Goal: Task Accomplishment & Management: Use online tool/utility

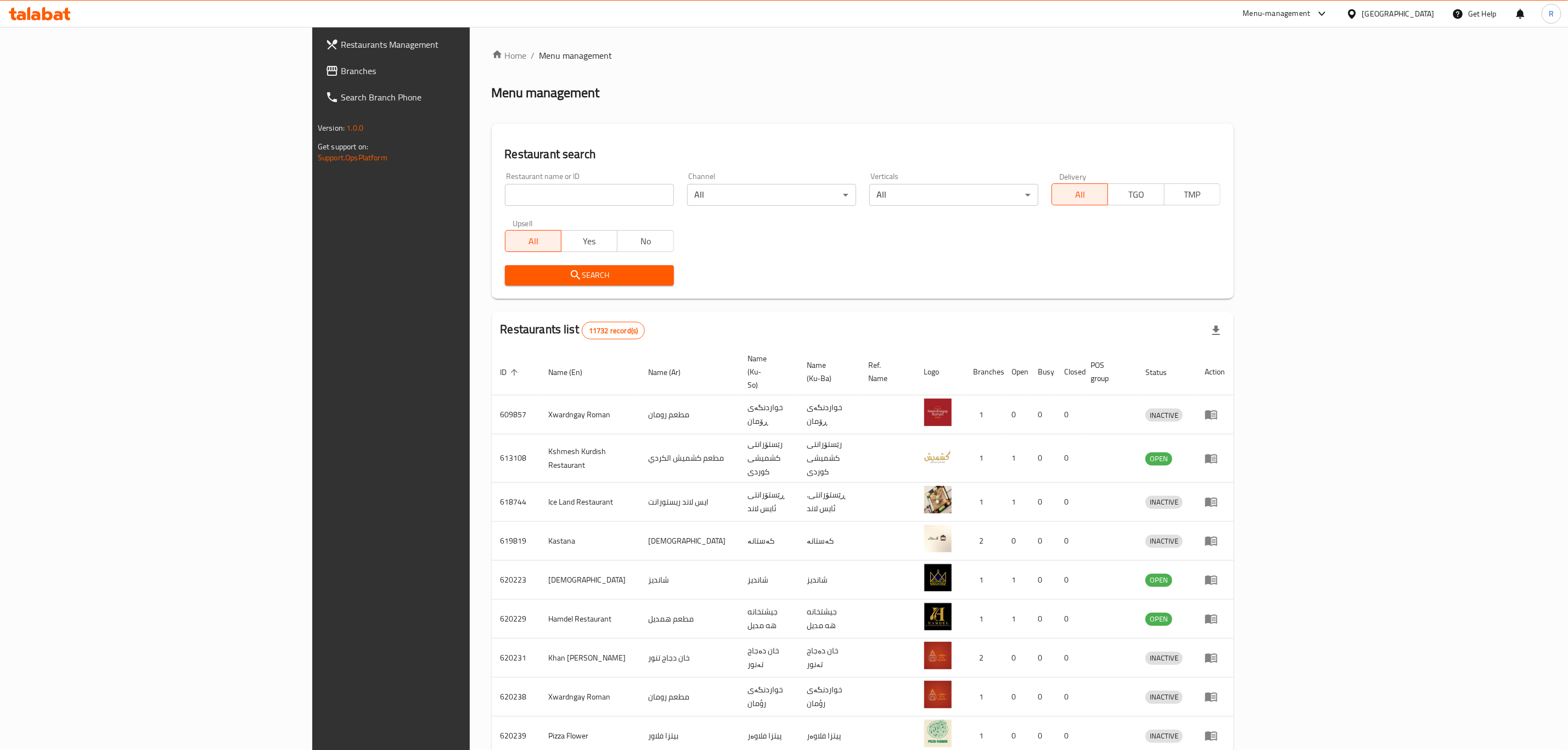
click at [505, 200] on input "search" at bounding box center [589, 195] width 169 height 22
paste input "706167"
type input "706167"
click at [514, 269] on span "Search" at bounding box center [589, 275] width 151 height 14
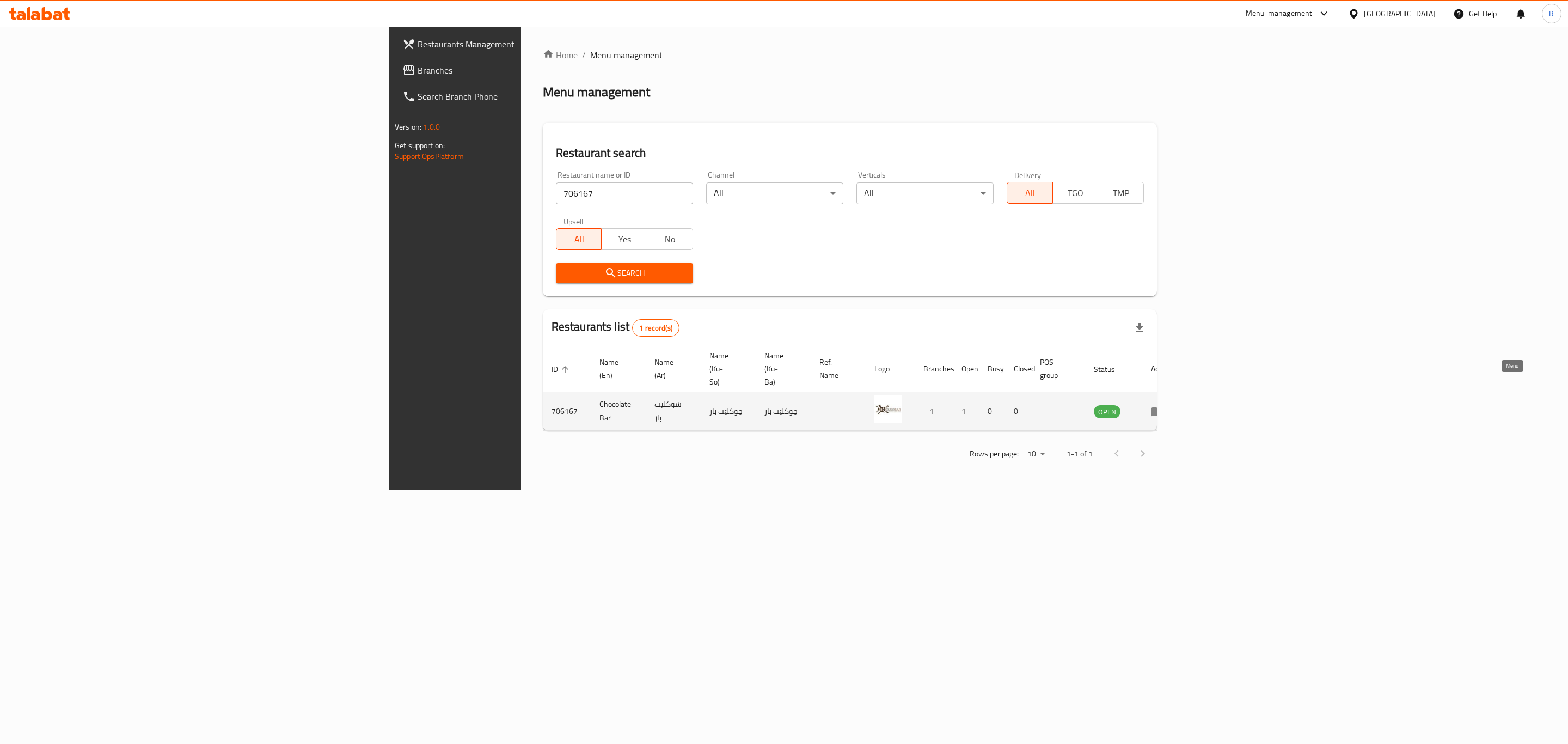
click at [1164, 405] on icon "enhanced table" at bounding box center [1157, 412] width 13 height 13
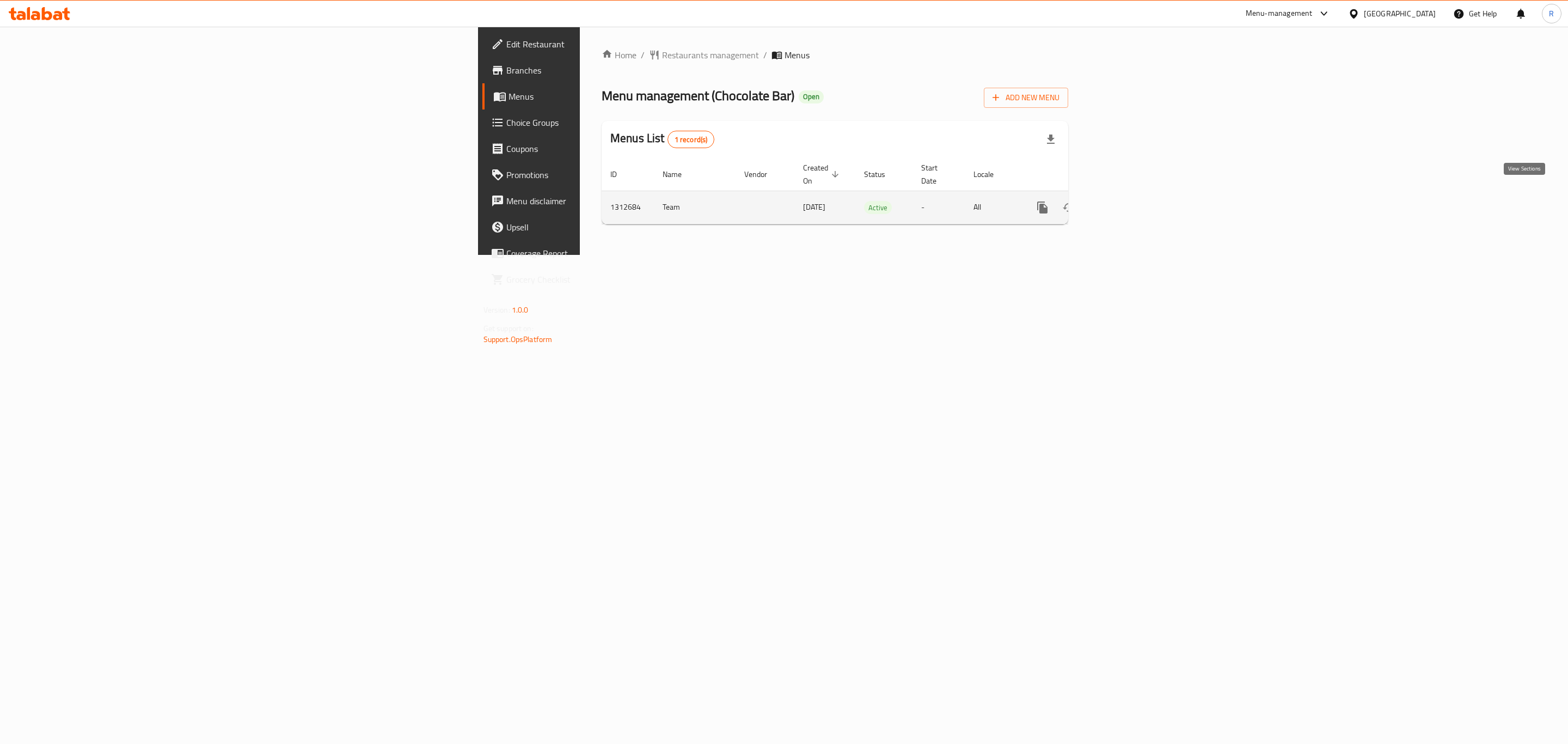
click at [1128, 201] on icon "enhanced table" at bounding box center [1121, 208] width 13 height 13
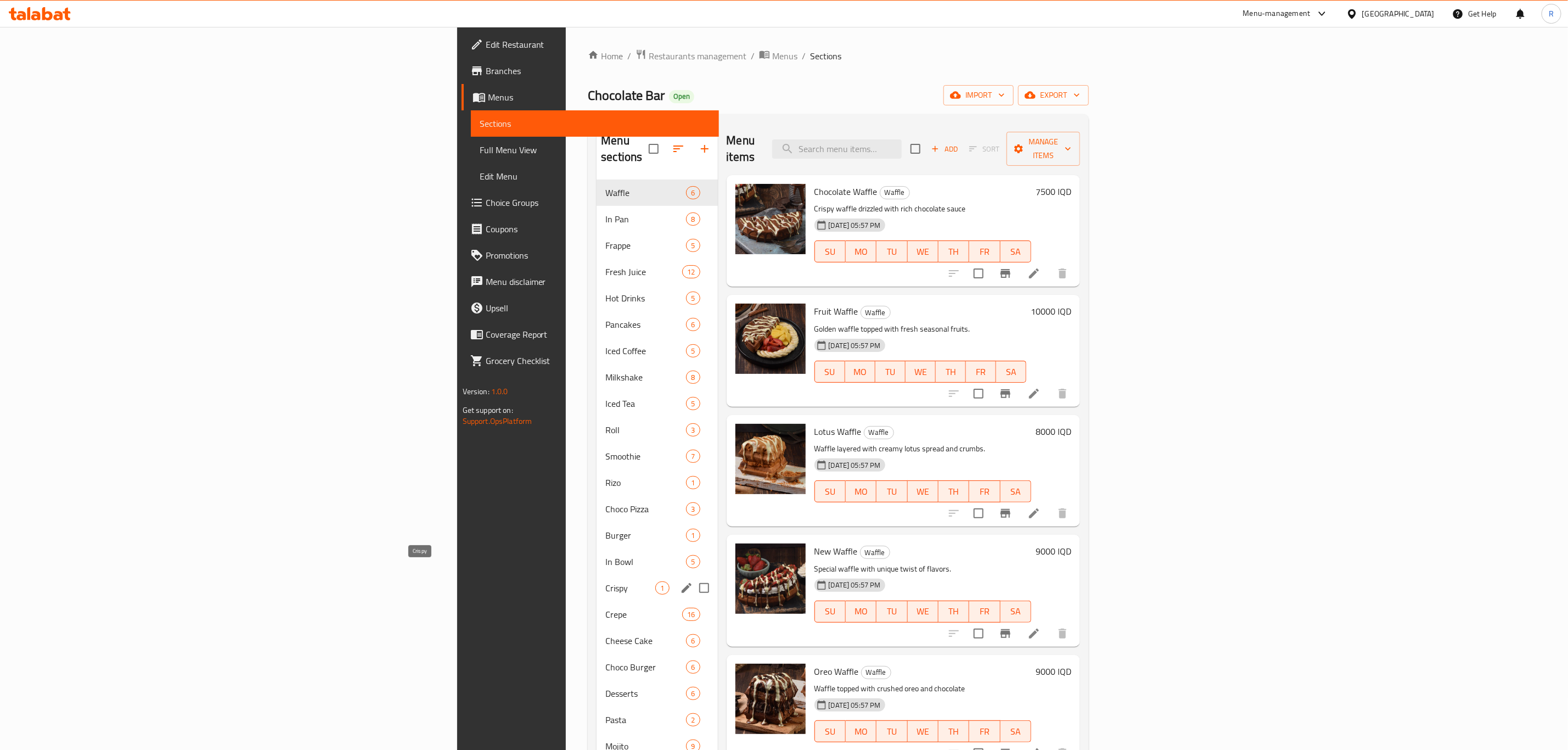
scroll to position [154, 0]
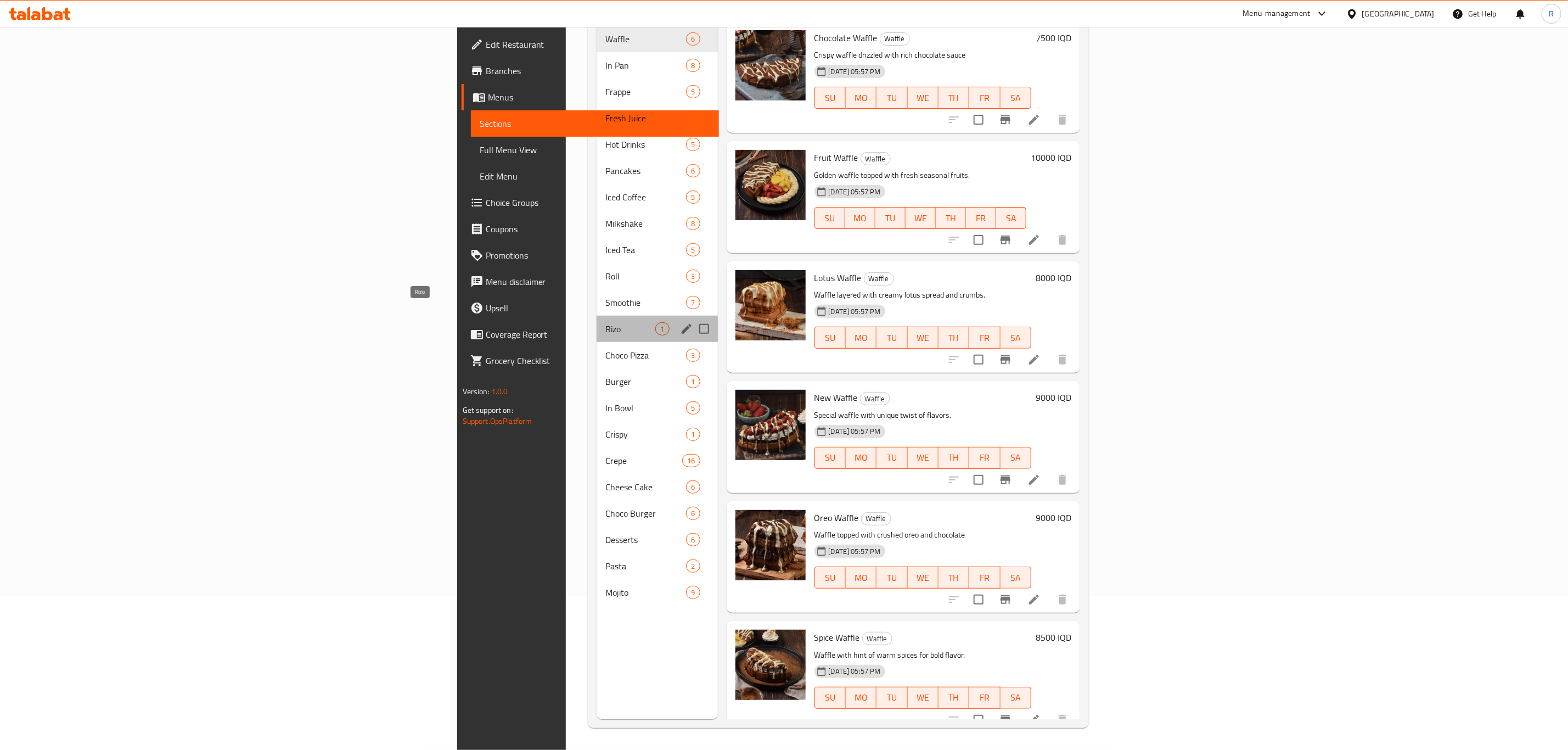
click at [606, 323] on span "Rizo" at bounding box center [631, 329] width 50 height 13
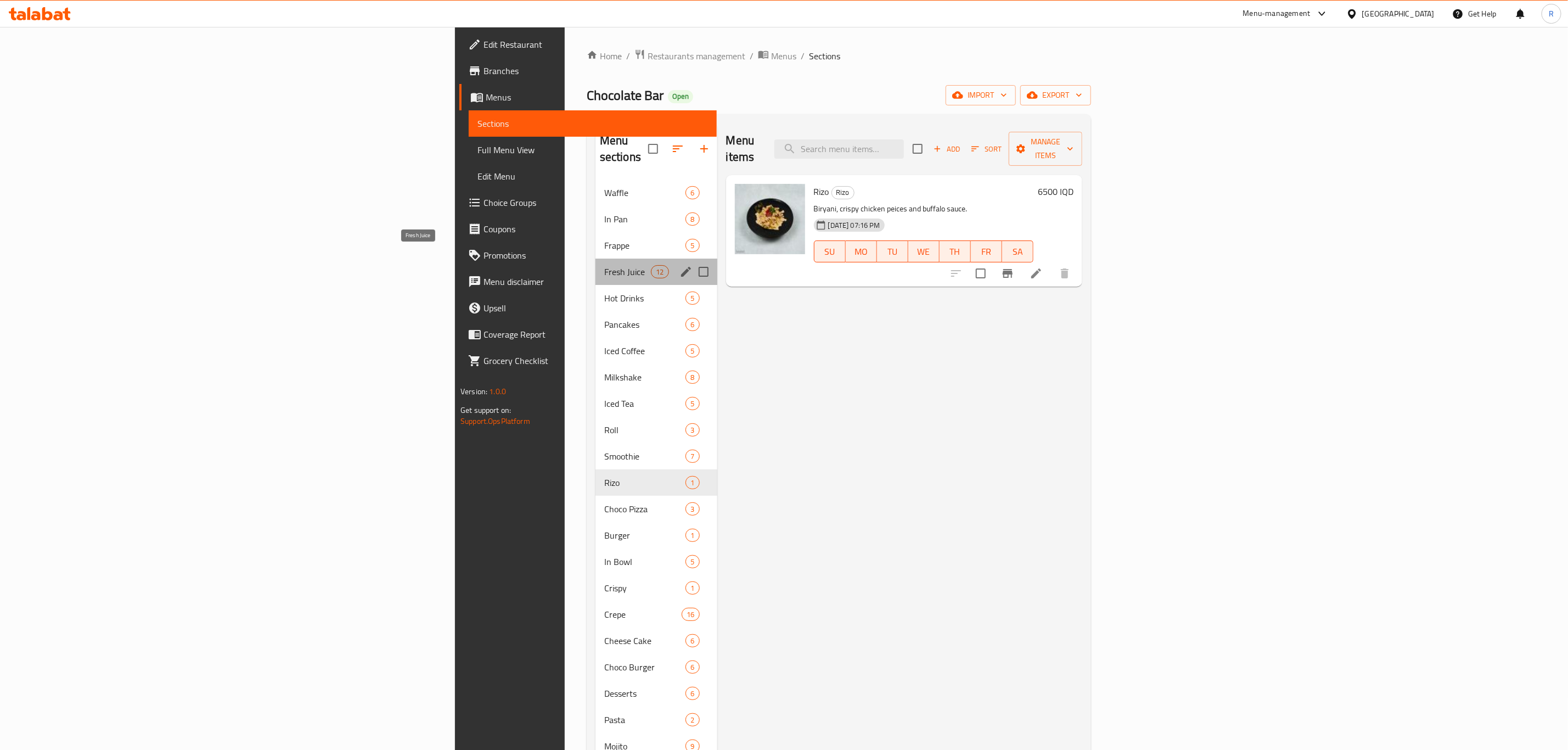
click at [604, 265] on span "Fresh Juice" at bounding box center [627, 272] width 47 height 13
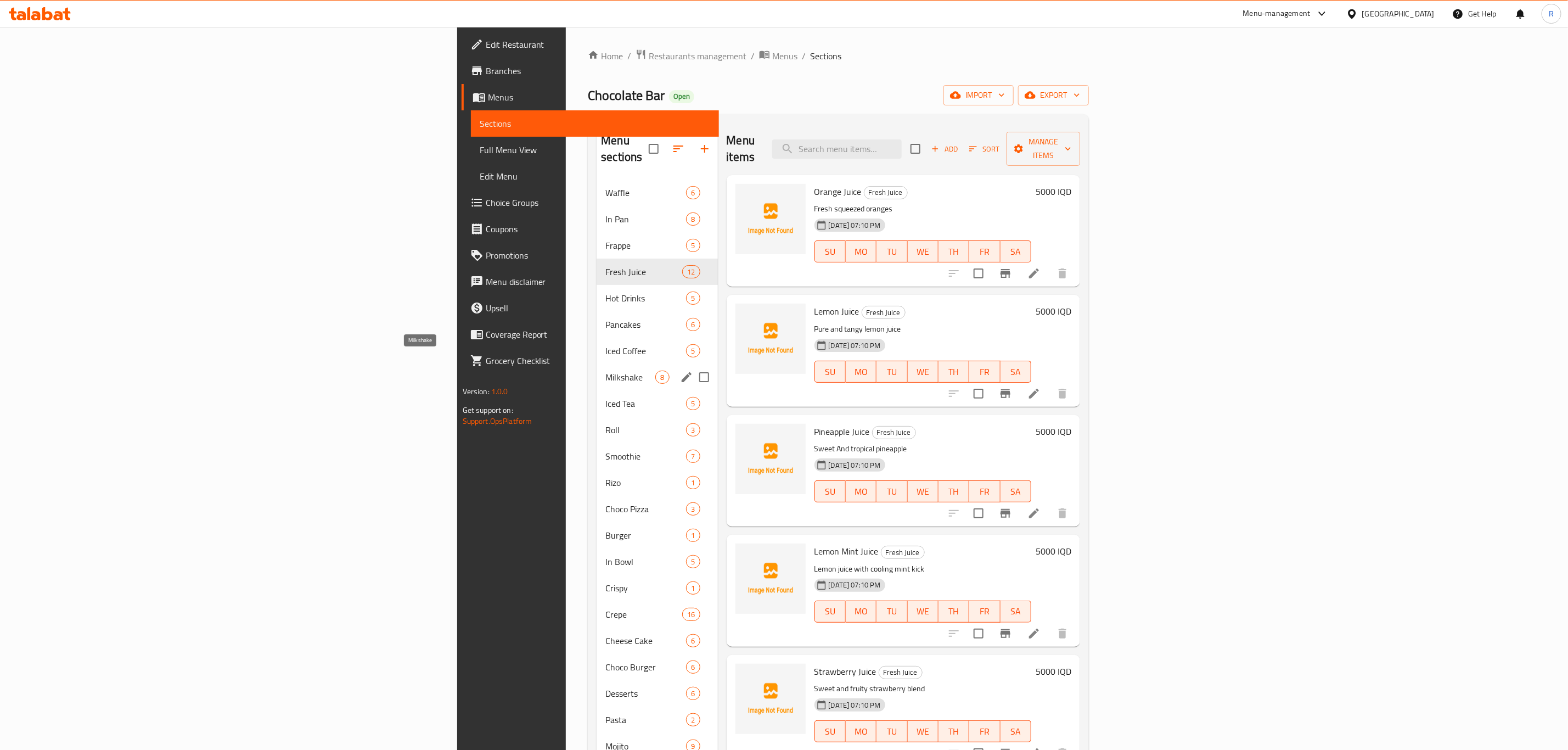
click at [606, 371] on span "Milkshake" at bounding box center [631, 377] width 50 height 13
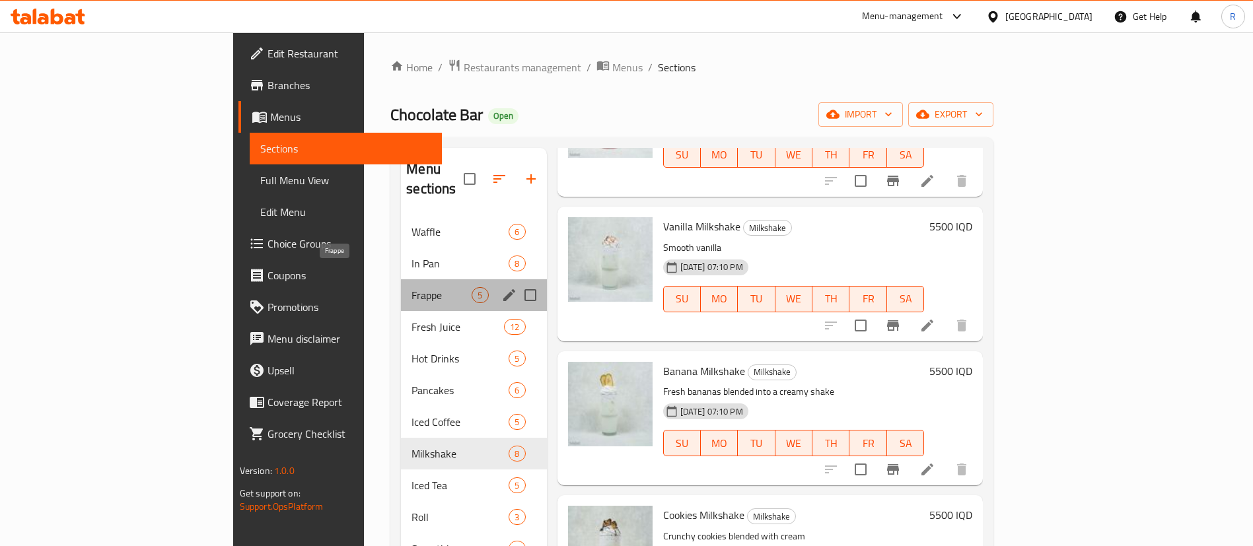
click at [412, 287] on span "Frappe" at bounding box center [442, 295] width 60 height 16
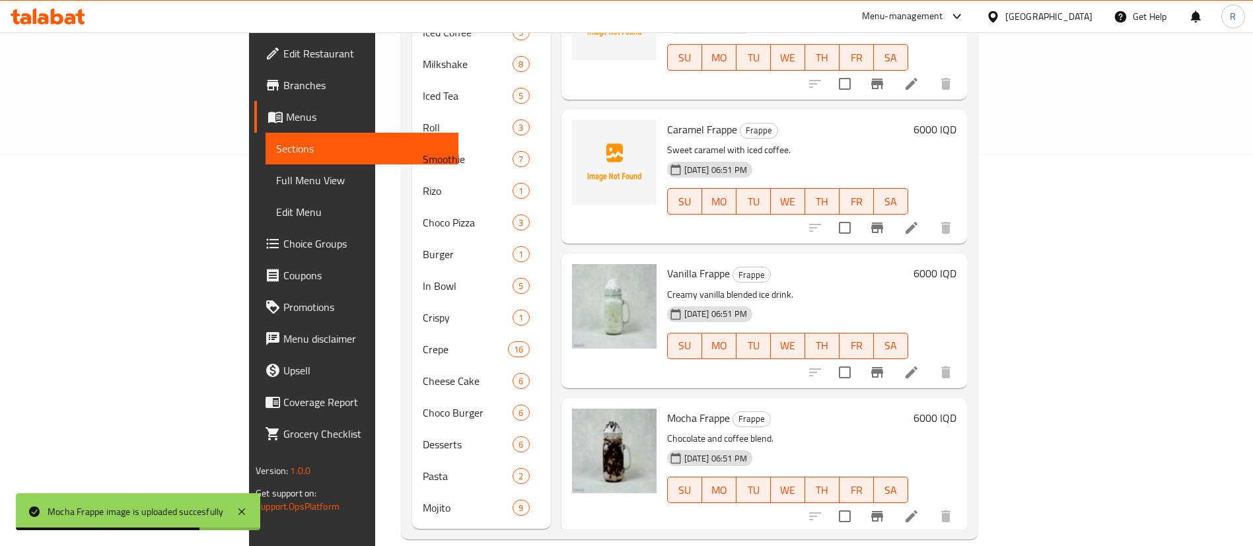
click at [808, 265] on div "Vanilla Frappe Frappe Creamy vanilla blended ice drink. [DATE] 06:51 PM SU MO T…" at bounding box center [788, 321] width 252 height 124
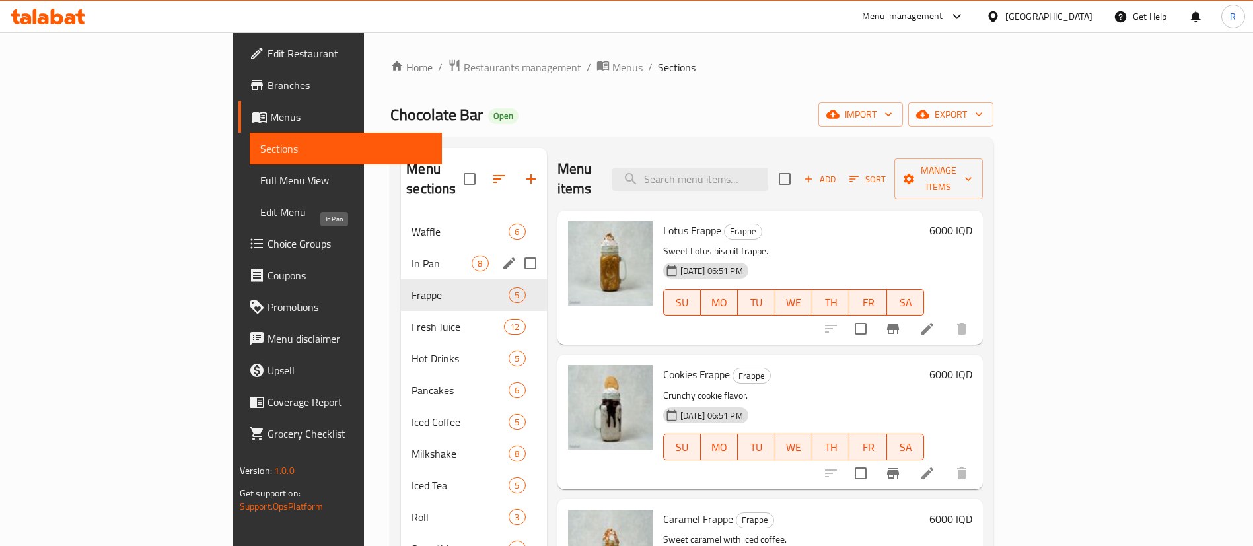
click at [412, 256] on span "In Pan" at bounding box center [442, 264] width 60 height 16
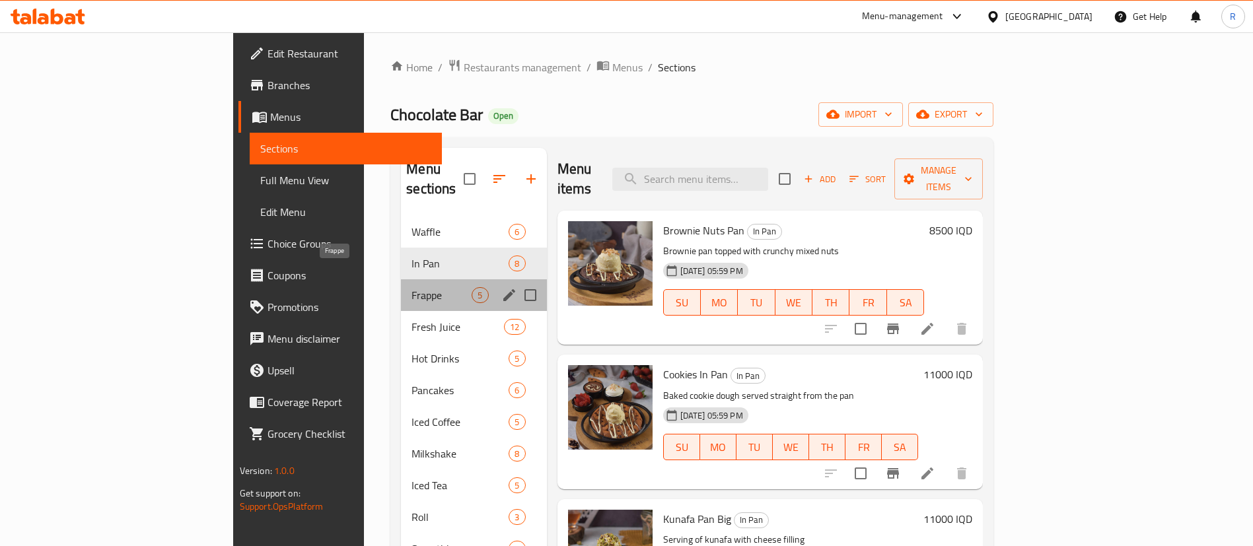
click at [412, 287] on span "Frappe" at bounding box center [442, 295] width 60 height 16
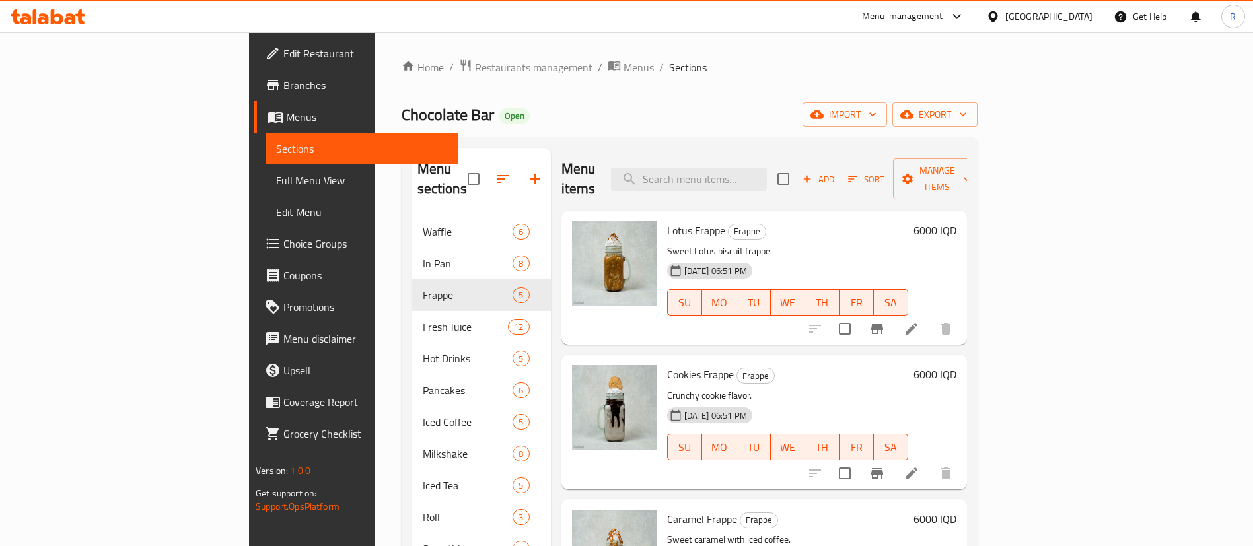
scroll to position [3, 0]
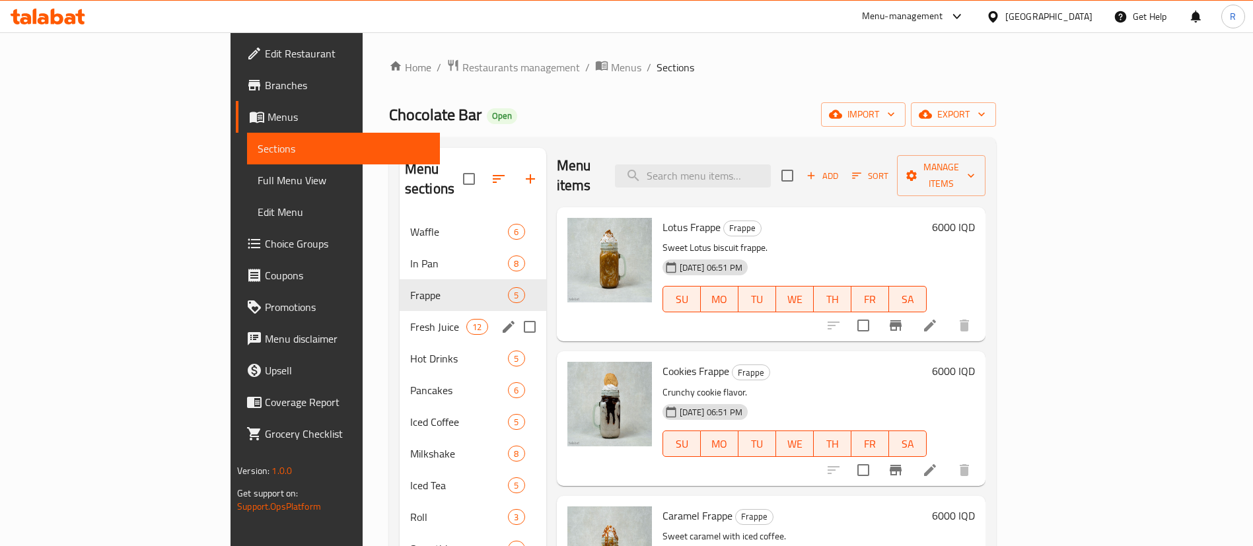
click at [410, 319] on span "Fresh Juice" at bounding box center [438, 327] width 56 height 16
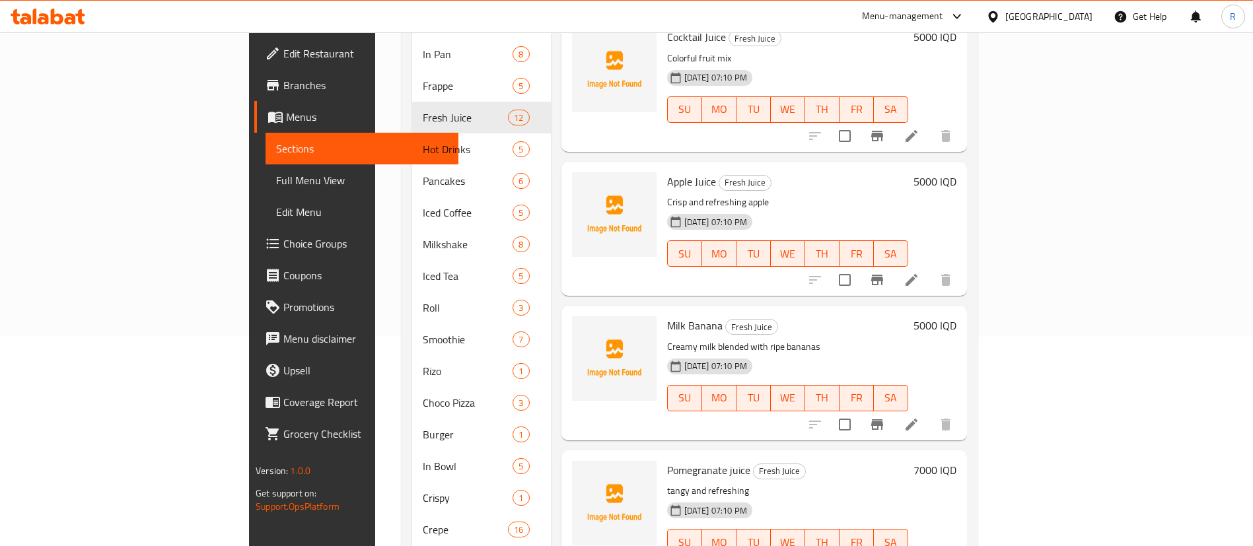
scroll to position [390, 0]
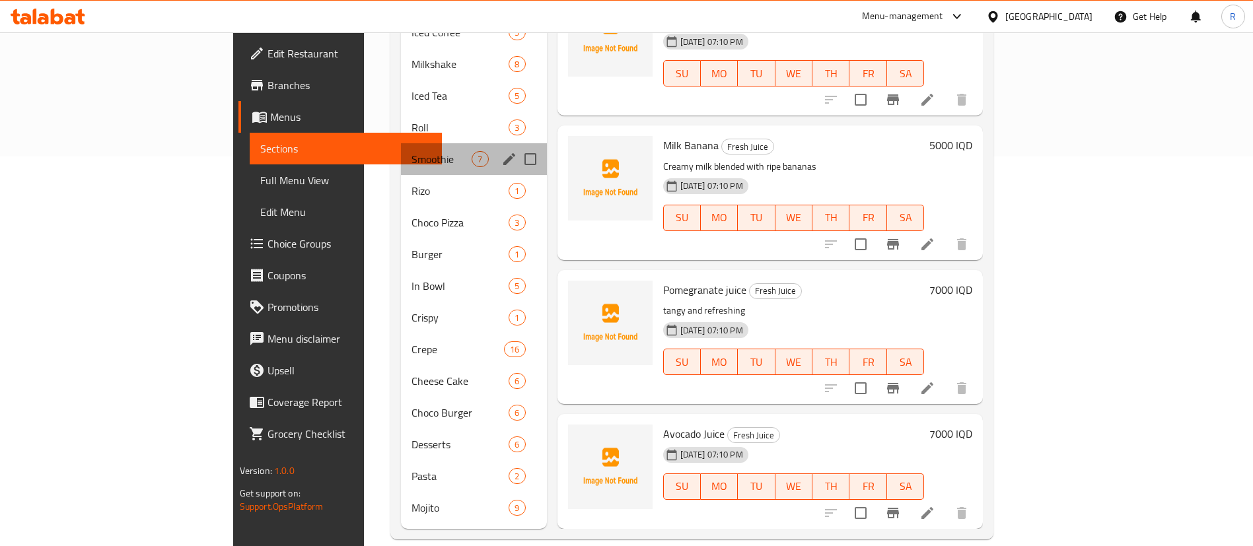
click at [401, 149] on div "Smoothie 7" at bounding box center [473, 159] width 145 height 32
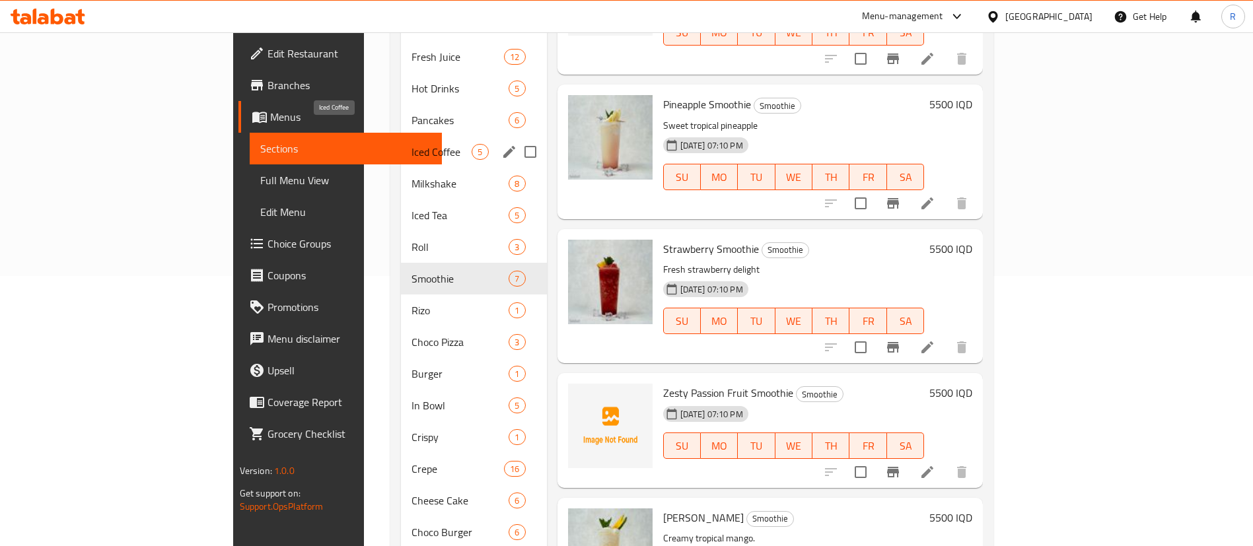
scroll to position [390, 0]
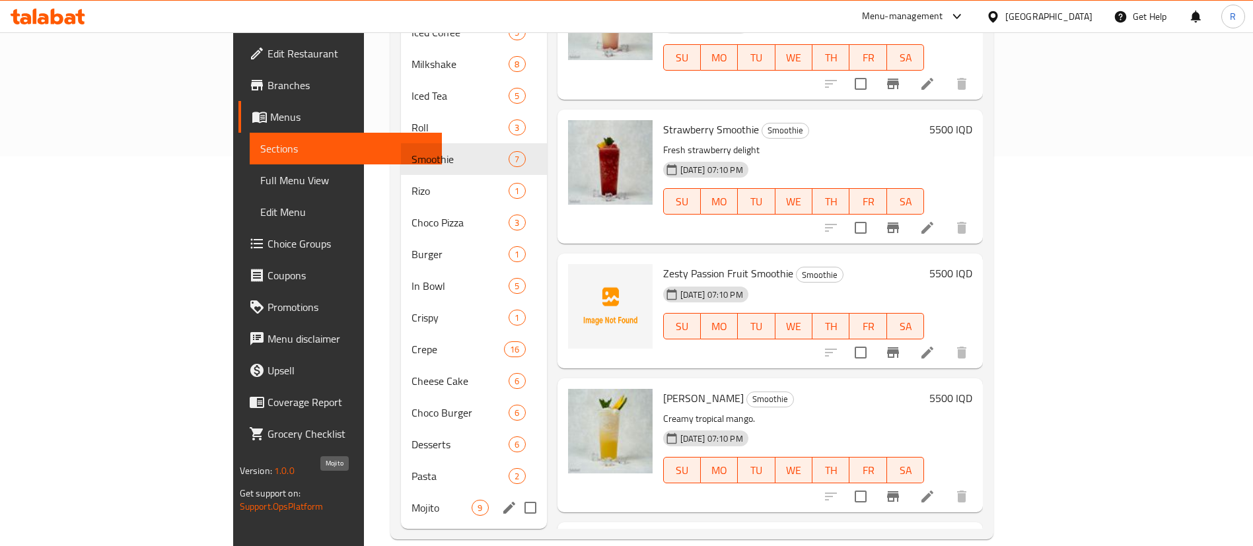
click at [412, 500] on span "Mojito" at bounding box center [442, 508] width 60 height 16
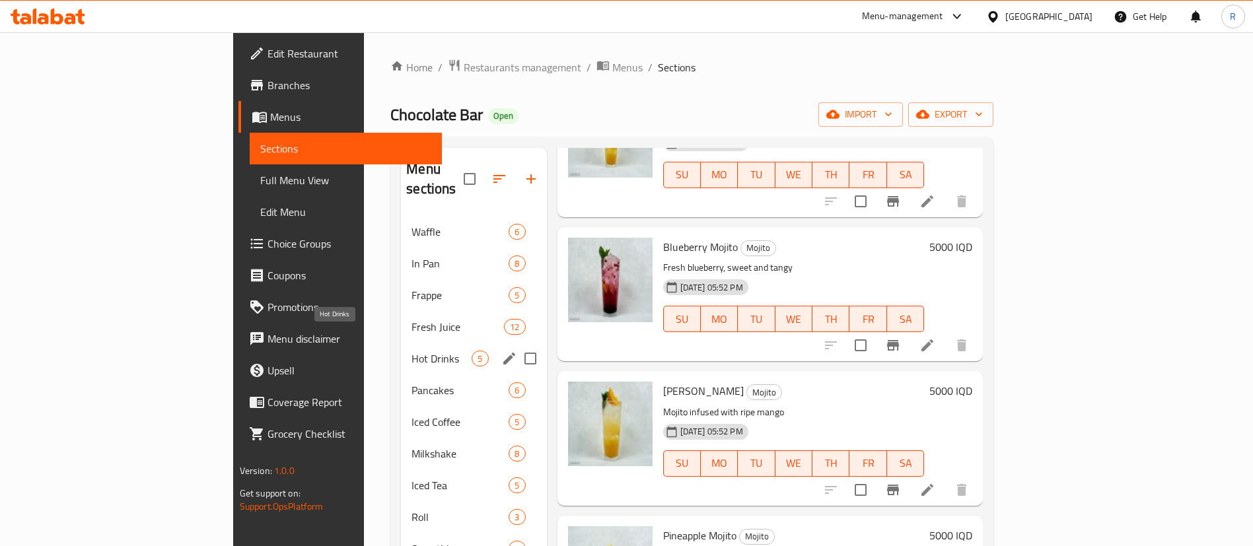
click at [412, 351] on span "Hot Drinks" at bounding box center [442, 359] width 60 height 16
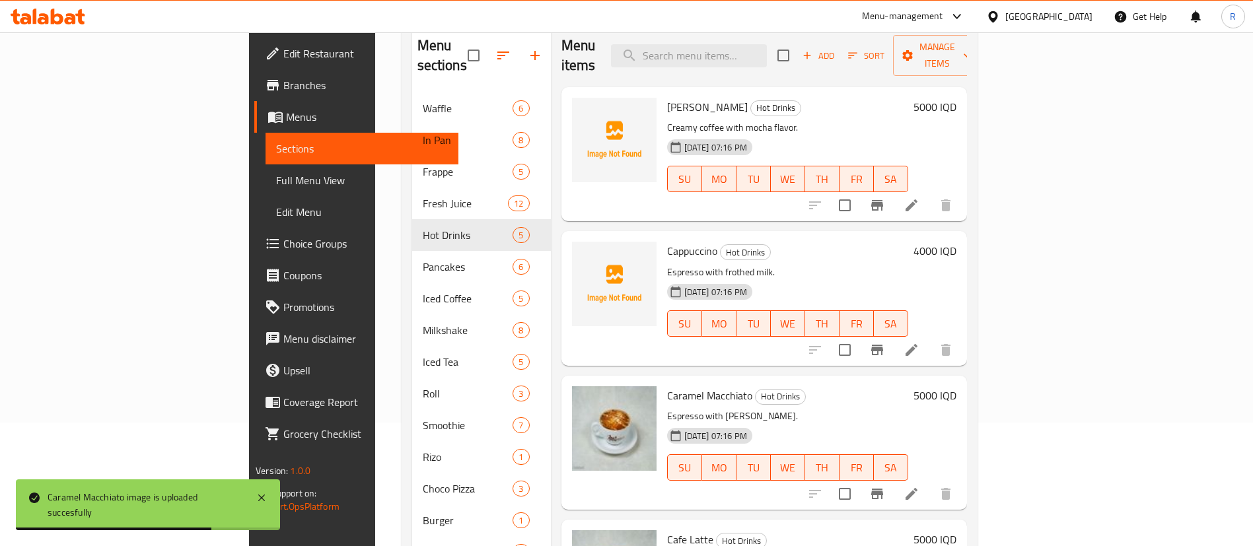
scroll to position [92, 0]
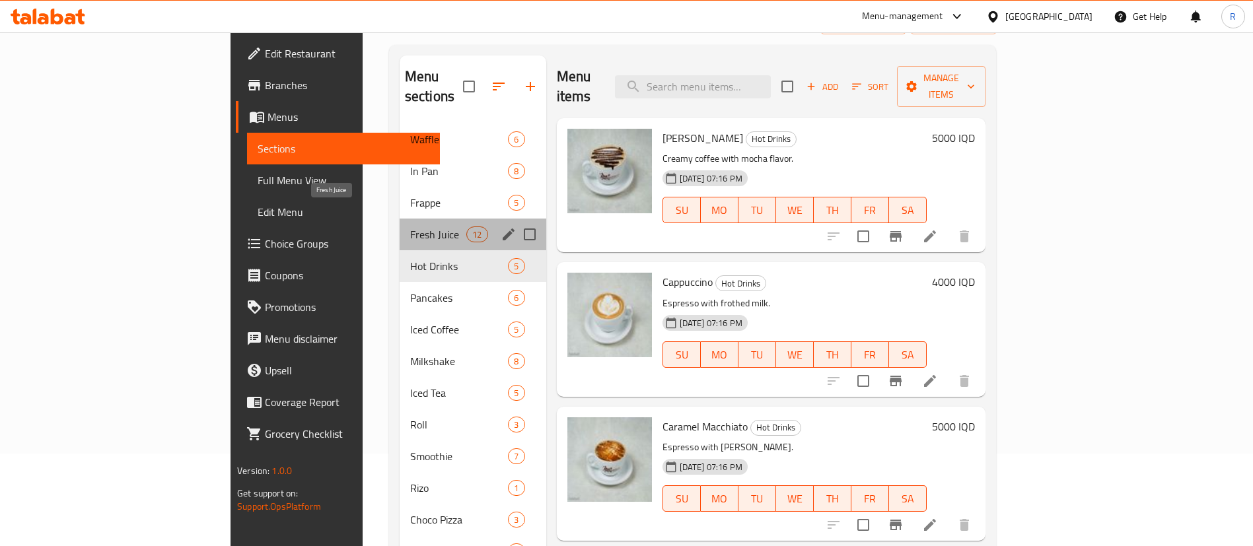
click at [410, 227] on span "Fresh Juice" at bounding box center [438, 235] width 56 height 16
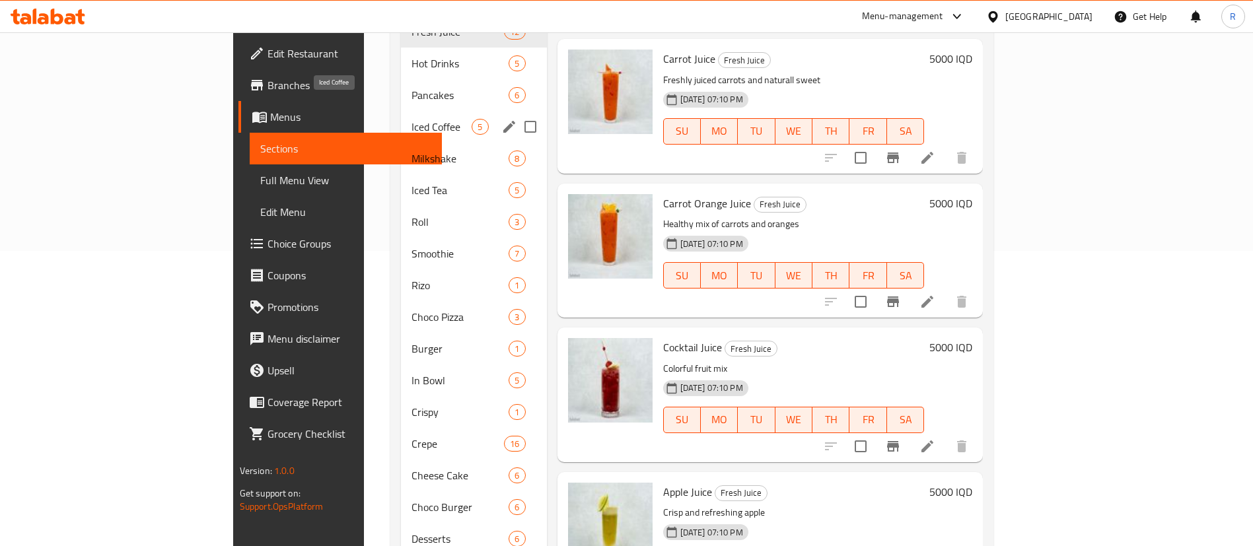
scroll to position [297, 0]
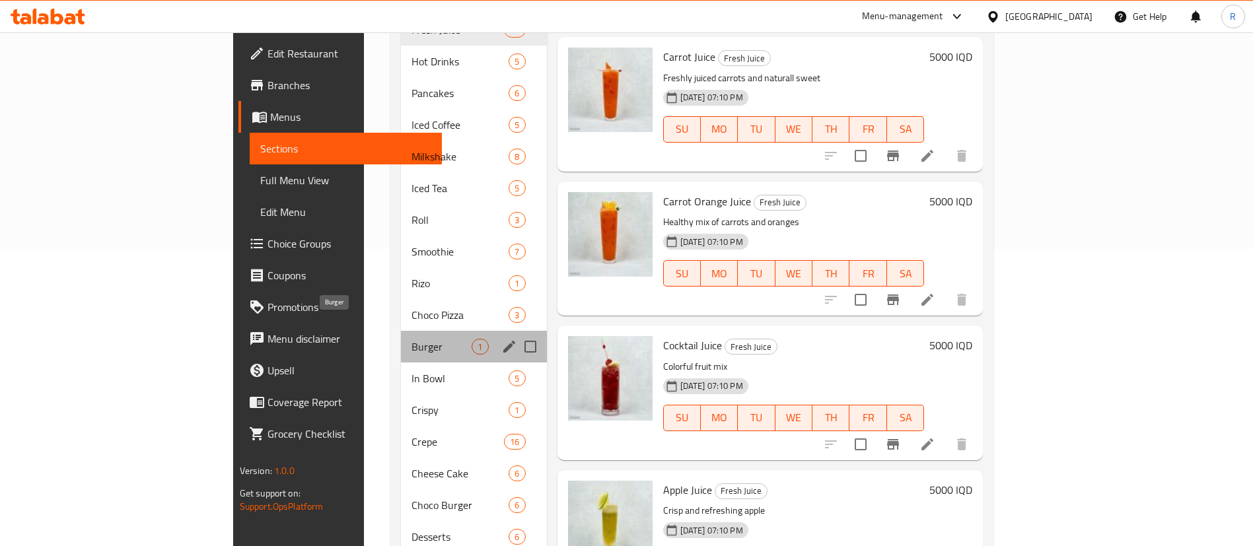
click at [412, 339] on span "Burger" at bounding box center [442, 347] width 60 height 16
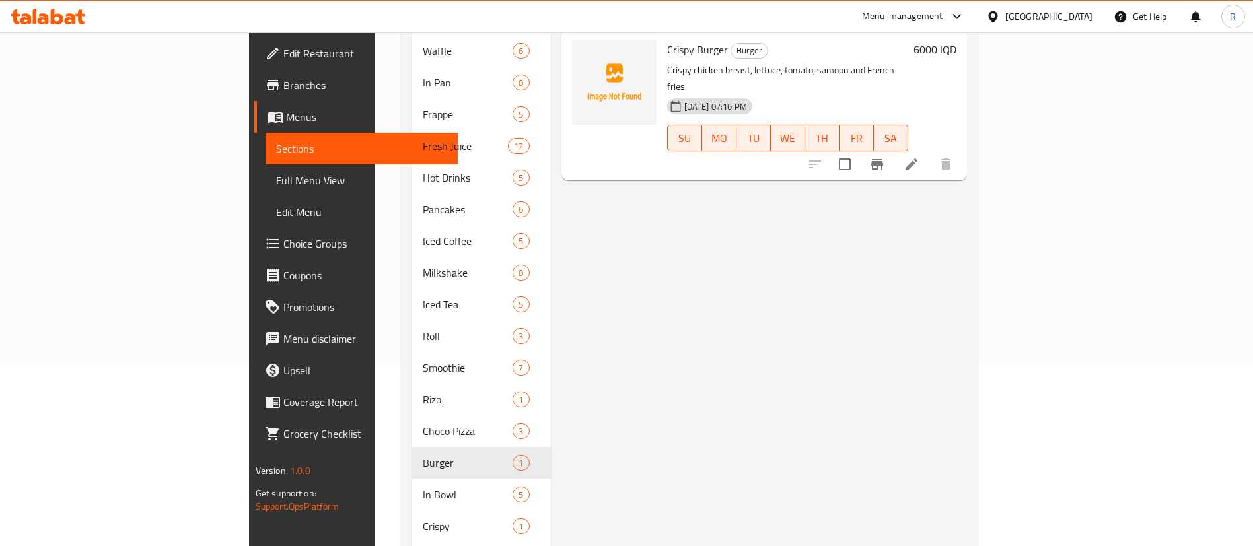
scroll to position [99, 0]
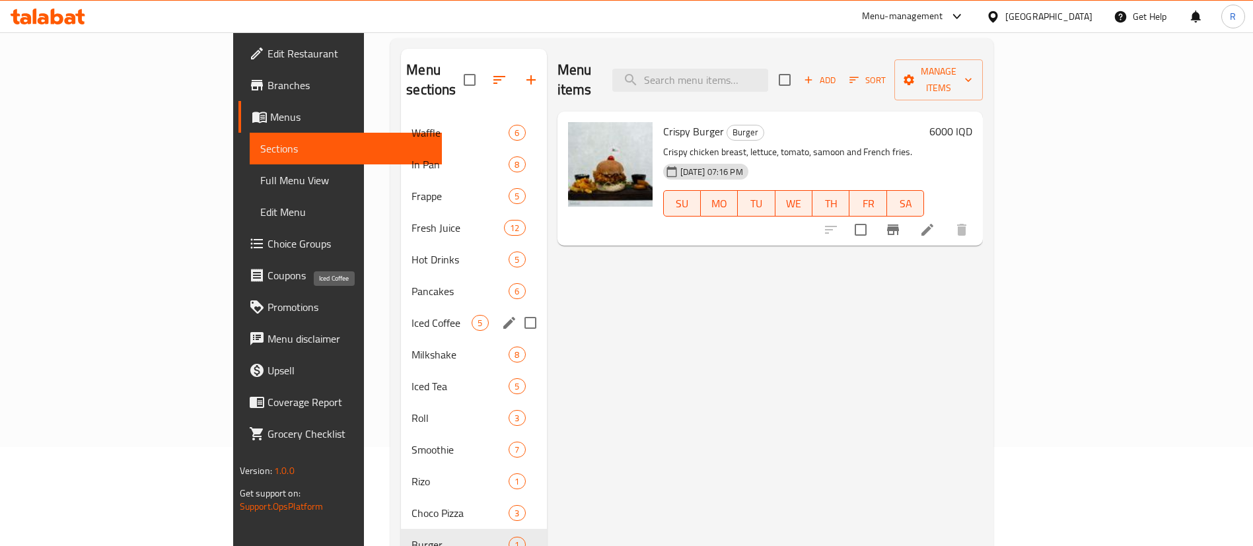
drag, startPoint x: 295, startPoint y: 299, endPoint x: 306, endPoint y: 301, distance: 11.4
click at [412, 315] on span "Iced Coffee" at bounding box center [442, 323] width 60 height 16
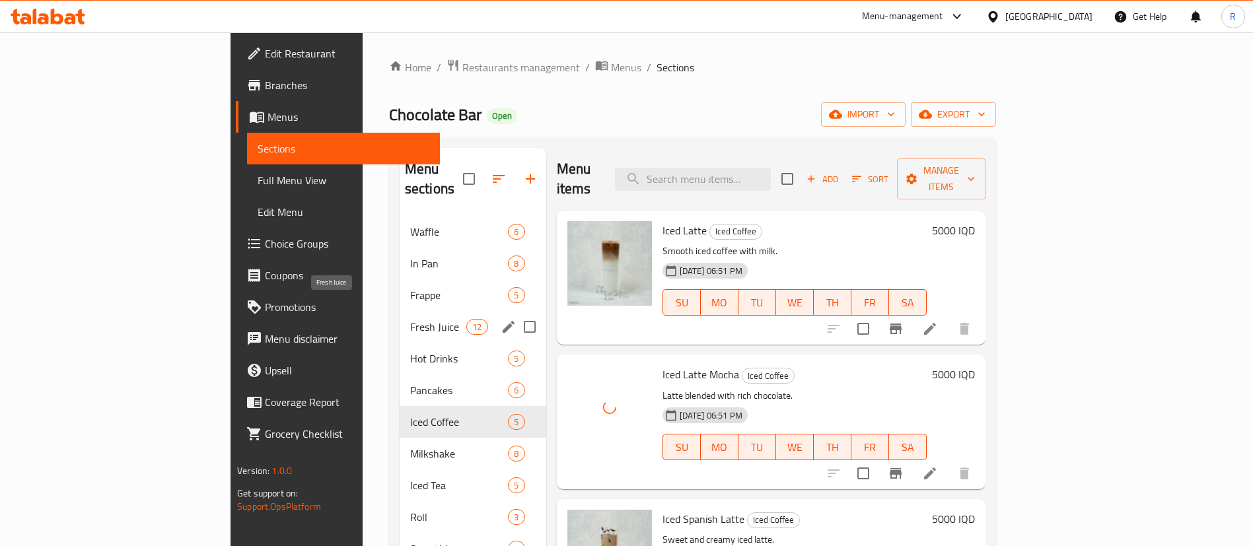
click at [410, 319] on span "Fresh Juice" at bounding box center [438, 327] width 56 height 16
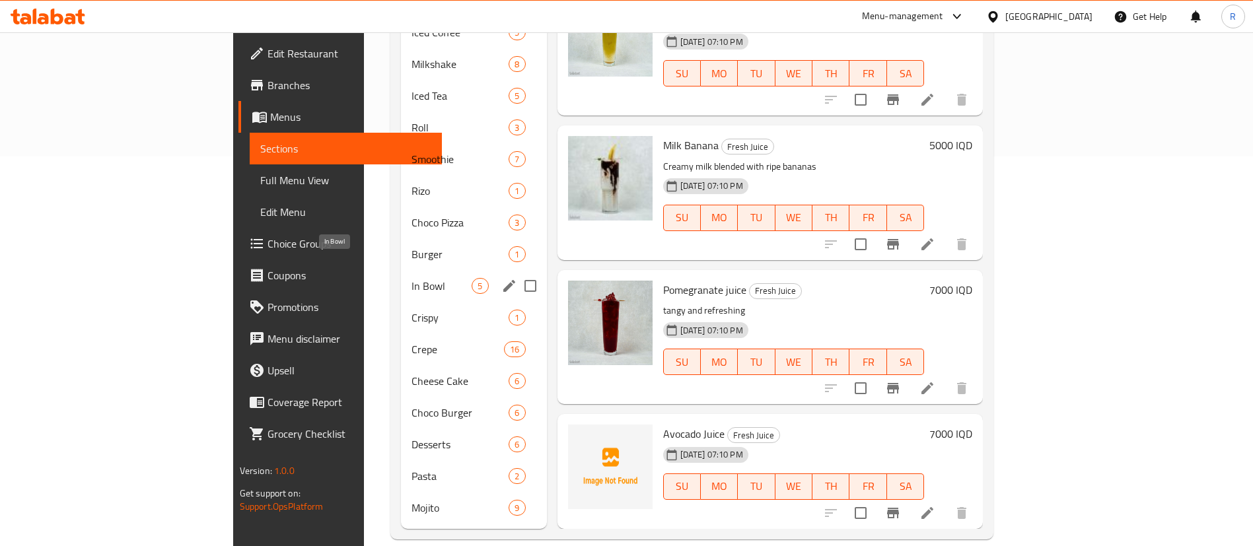
scroll to position [192, 0]
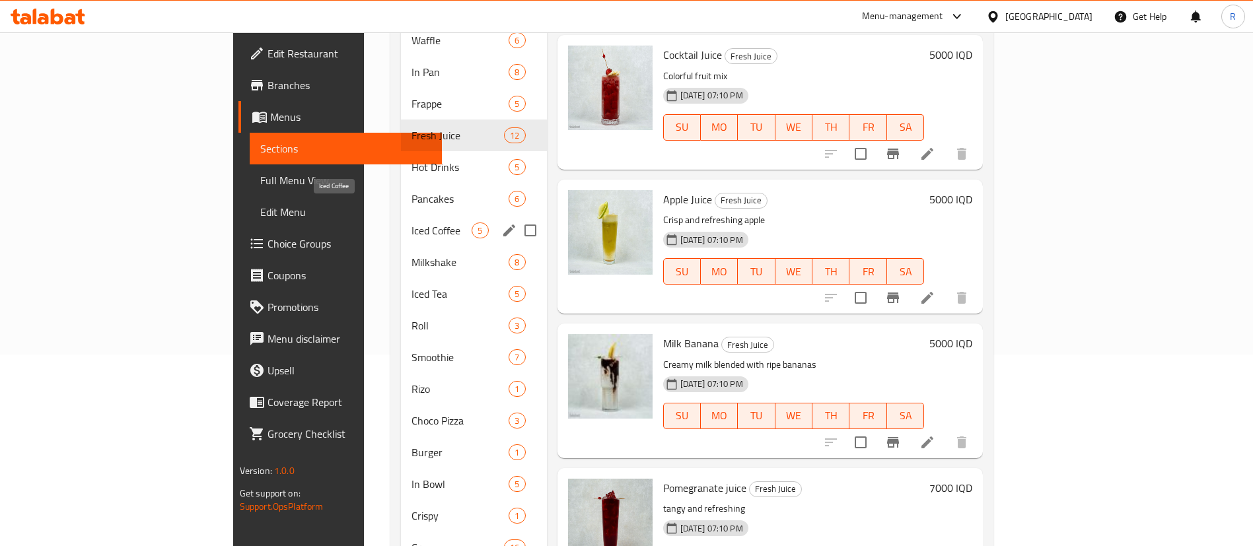
click at [412, 223] on span "Iced Coffee" at bounding box center [442, 231] width 60 height 16
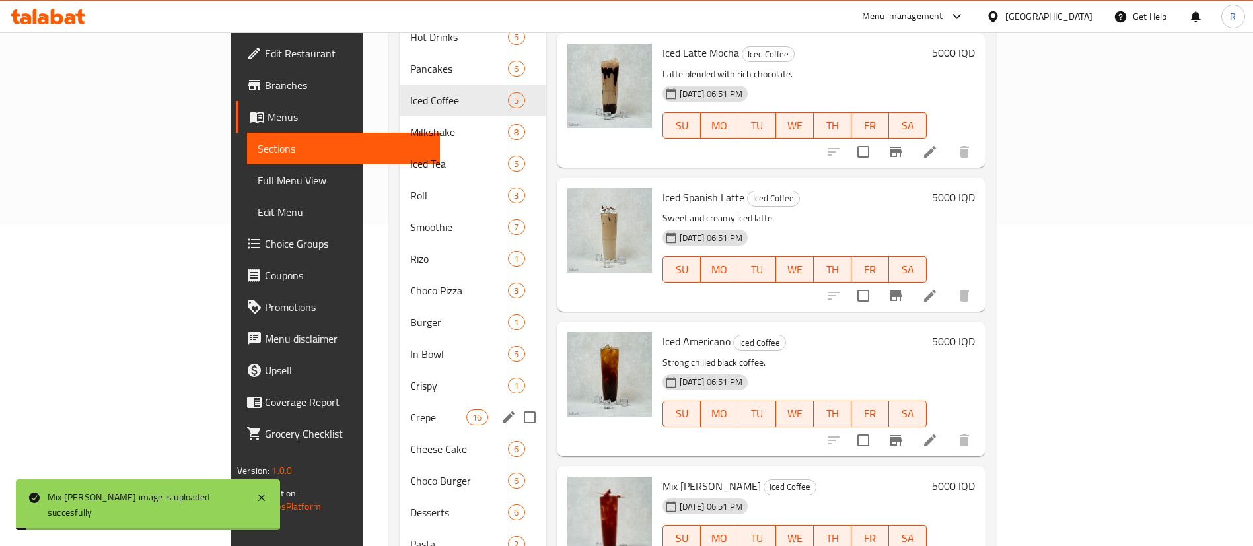
scroll to position [291, 0]
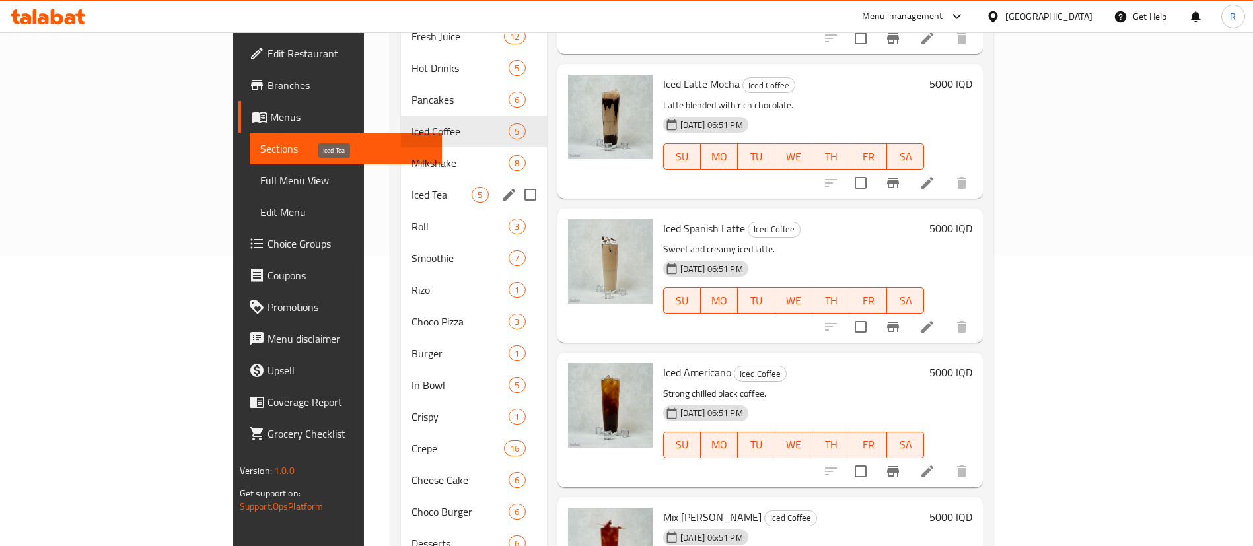
drag, startPoint x: 285, startPoint y: 173, endPoint x: 367, endPoint y: 179, distance: 81.5
click at [412, 187] on span "Iced Tea" at bounding box center [442, 195] width 60 height 16
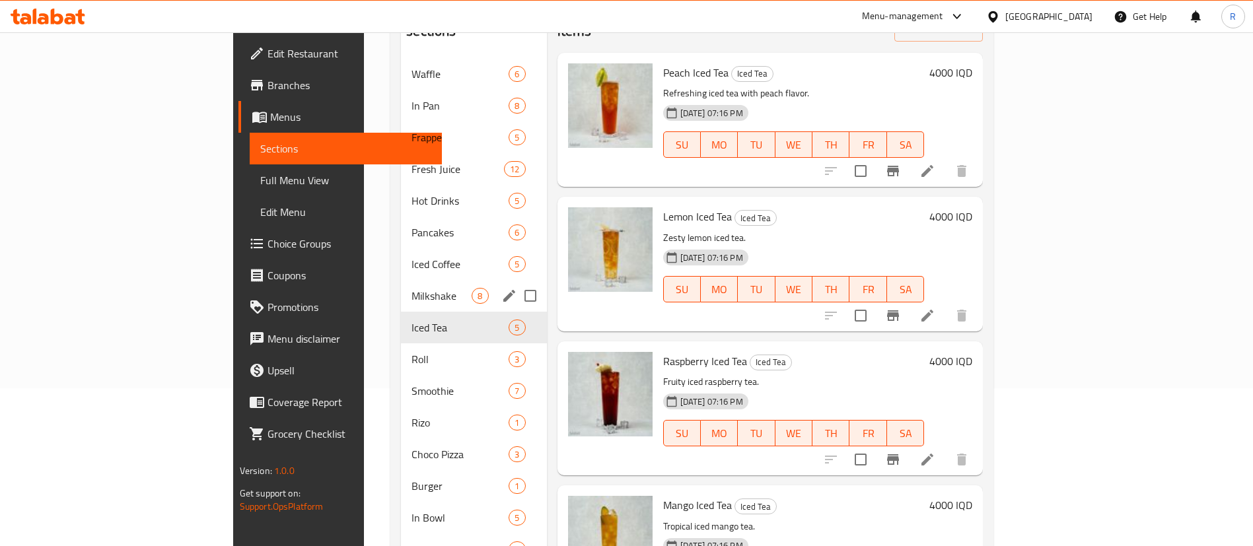
scroll to position [198, 0]
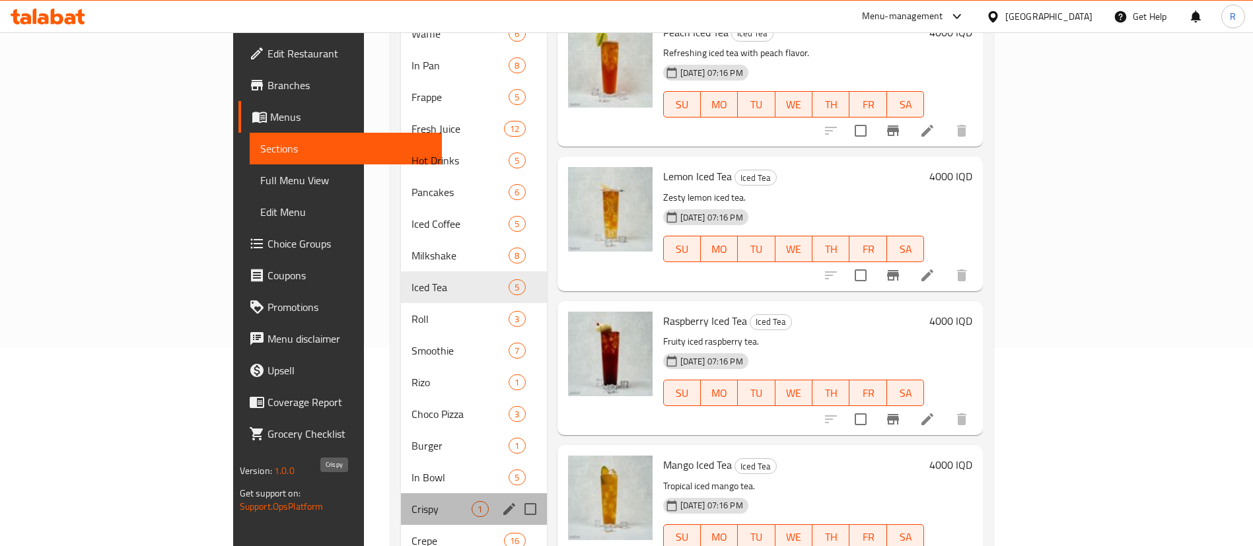
click at [412, 501] on span "Crispy" at bounding box center [442, 509] width 60 height 16
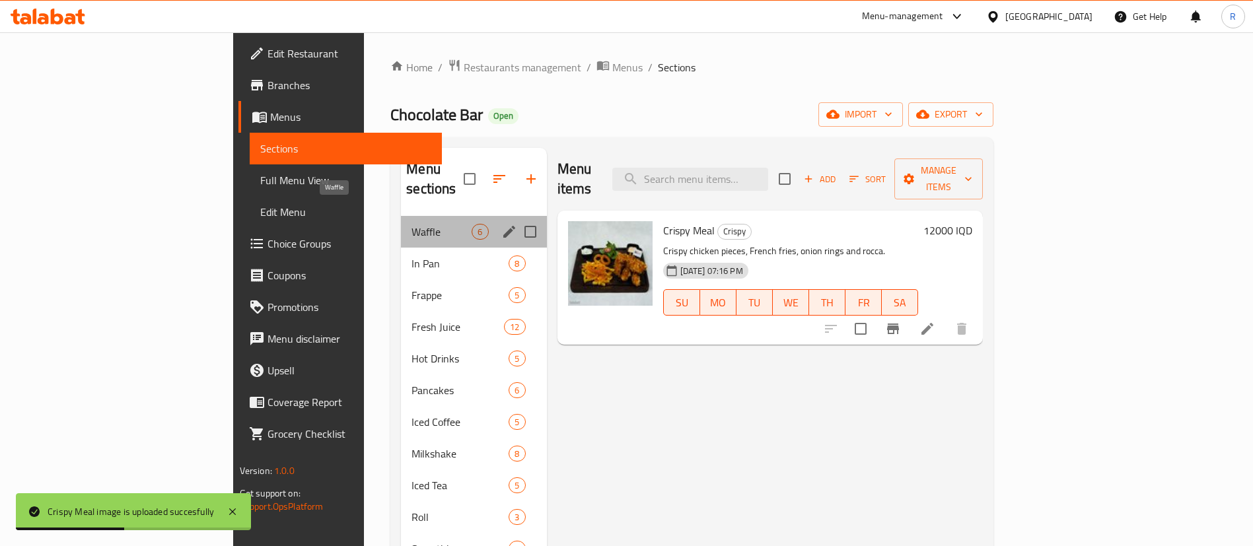
click at [412, 224] on span "Waffle" at bounding box center [442, 232] width 60 height 16
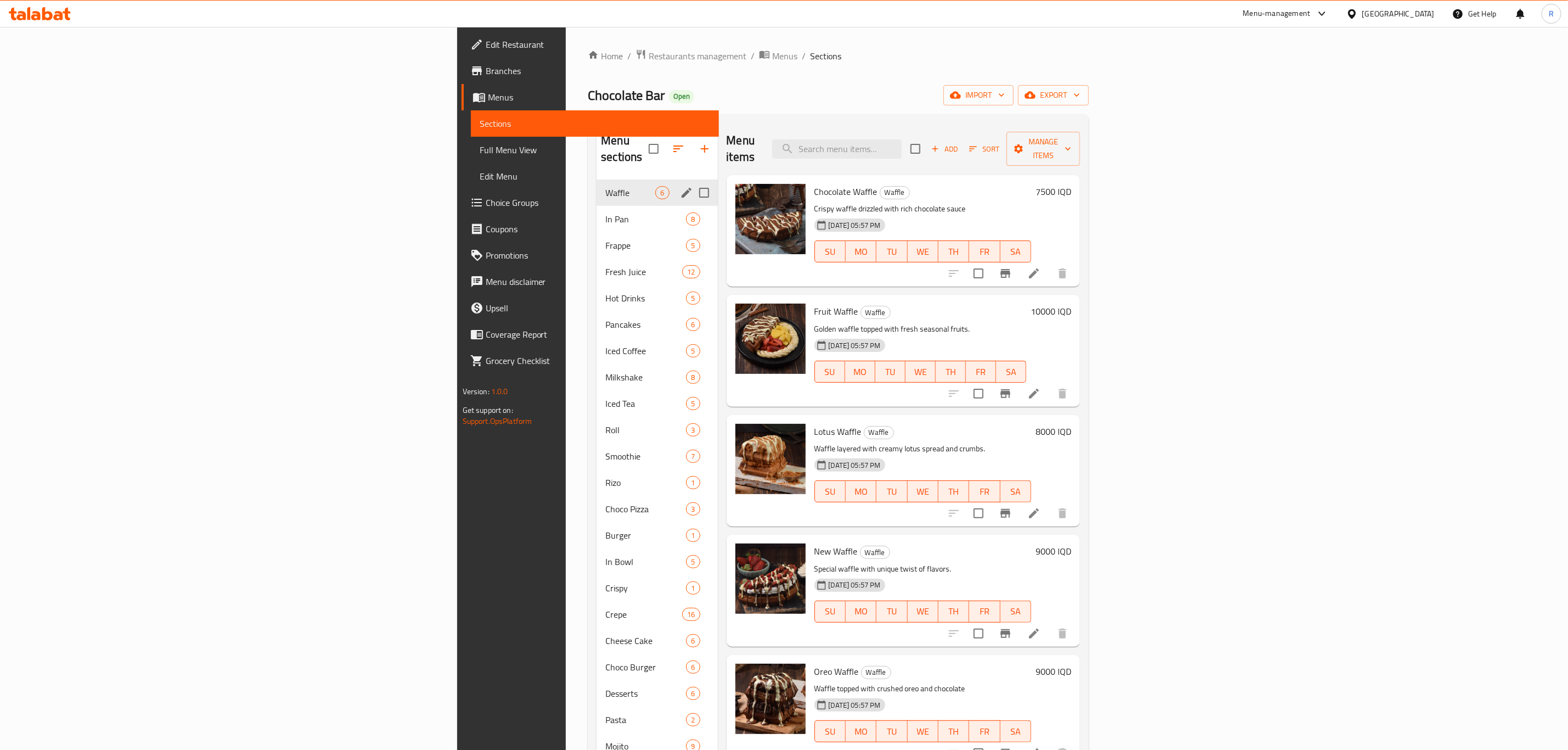
click at [597, 189] on div "Waffle 6" at bounding box center [656, 193] width 120 height 27
click at [606, 213] on span "In Pan" at bounding box center [631, 220] width 50 height 13
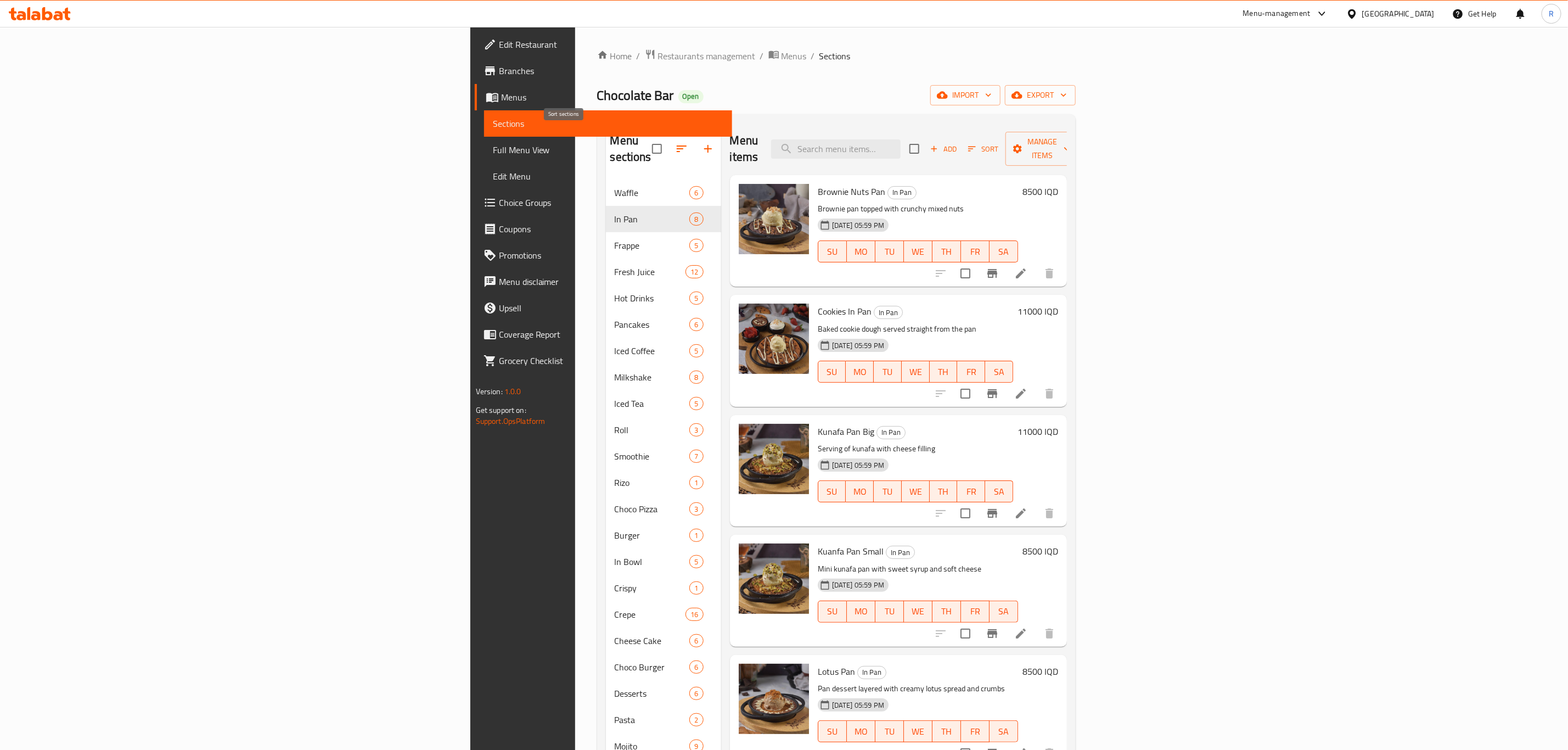
click at [675, 142] on icon "button" at bounding box center [681, 149] width 13 height 13
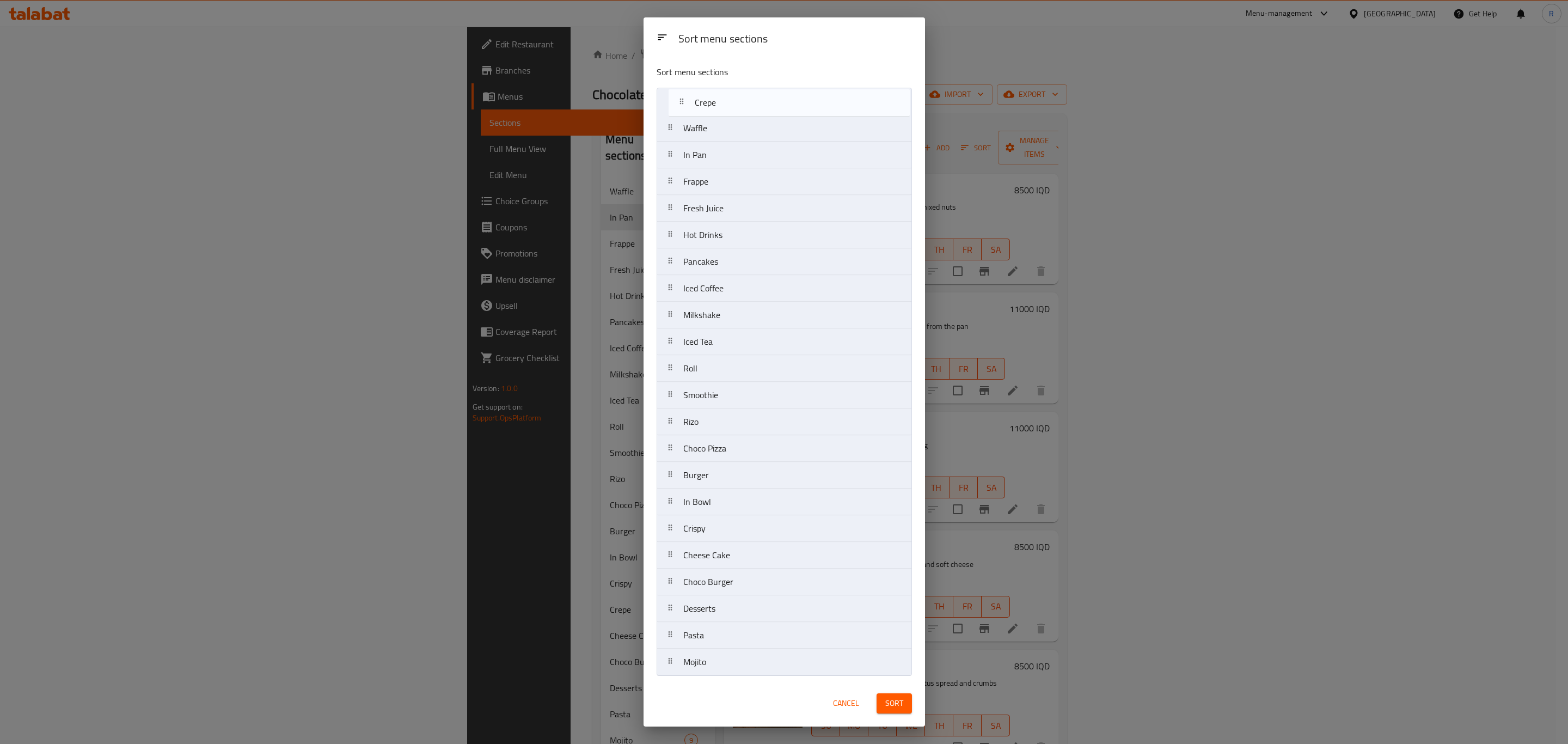
drag, startPoint x: 707, startPoint y: 530, endPoint x: 719, endPoint y: 110, distance: 420.2
click at [721, 103] on nav "Waffle In Pan Frappe Fresh Juice Hot Drinks Pancakes Iced Coffee Milkshake Iced…" at bounding box center [785, 381] width 256 height 588
drag, startPoint x: 724, startPoint y: 421, endPoint x: 730, endPoint y: 586, distance: 165.1
click at [730, 586] on nav "Crepe Waffle In Pan Frappe Fresh Juice Hot Drinks Pancakes Iced Coffee Milkshak…" at bounding box center [785, 381] width 256 height 588
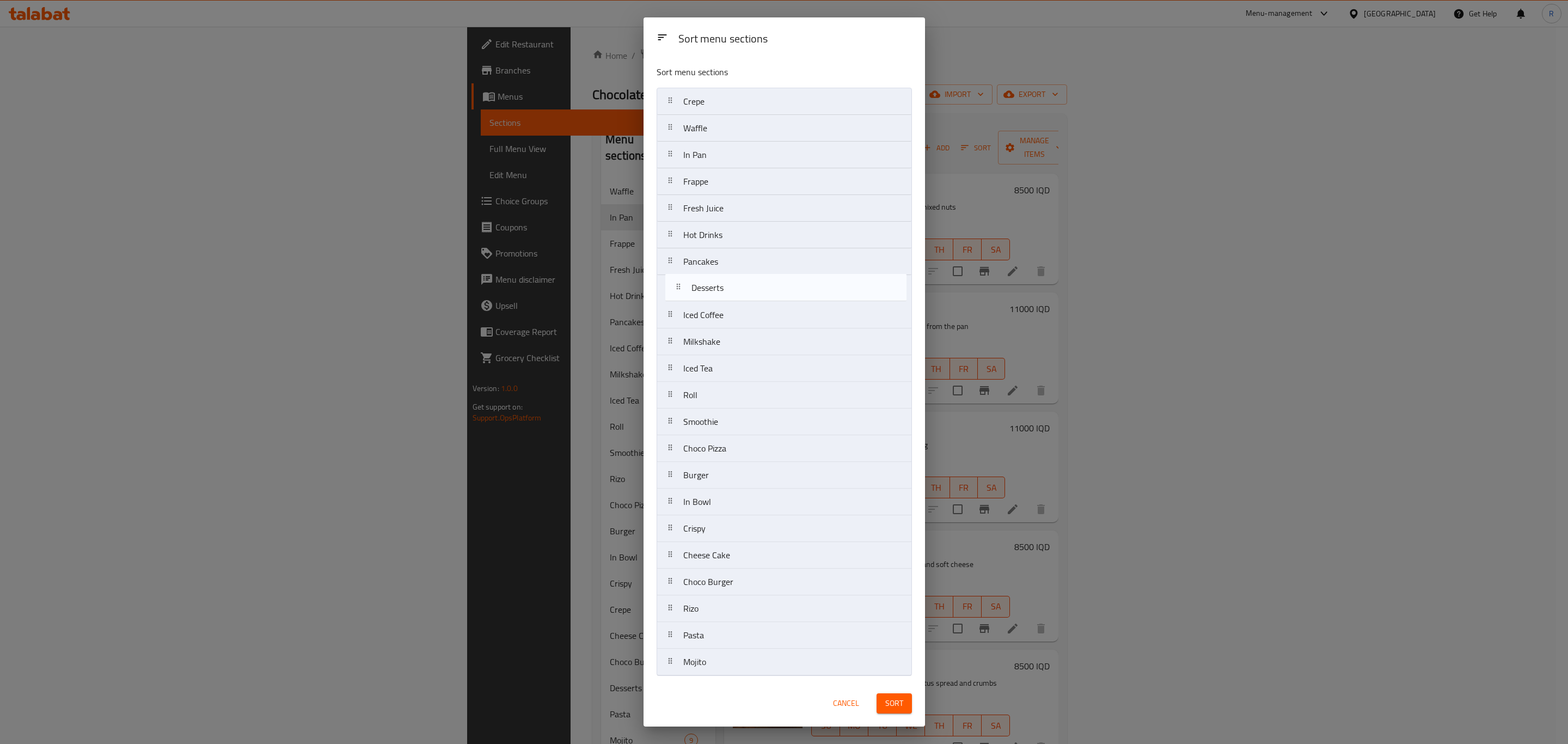
drag, startPoint x: 706, startPoint y: 609, endPoint x: 705, endPoint y: 279, distance: 330.0
click at [708, 281] on nav "Crepe Waffle In Pan Frappe Fresh Juice Hot Drinks Pancakes Iced Coffee Milkshak…" at bounding box center [785, 381] width 256 height 588
drag, startPoint x: 707, startPoint y: 257, endPoint x: 701, endPoint y: 157, distance: 100.2
click at [701, 157] on nav "Crepe Waffle In Pan Frappe Fresh Juice Hot Drinks Pancakes Desserts Iced Coffee…" at bounding box center [785, 381] width 256 height 588
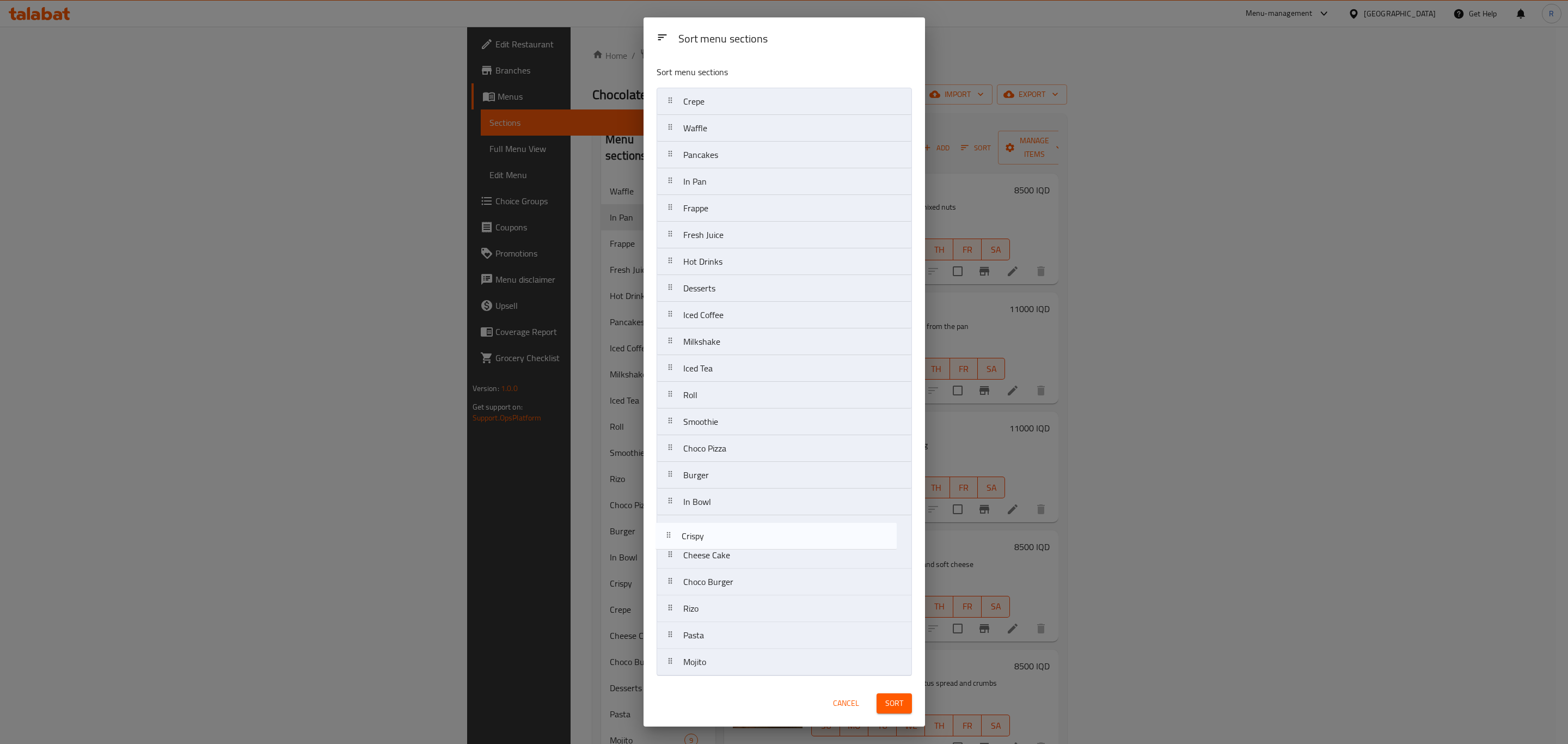
scroll to position [6, 0]
drag, startPoint x: 730, startPoint y: 538, endPoint x: 727, endPoint y: 588, distance: 50.1
click at [727, 588] on nav "Crepe Waffle Pancakes In Pan Frappe Fresh Juice Hot Drinks Desserts Iced Coffee…" at bounding box center [785, 381] width 256 height 588
drag, startPoint x: 709, startPoint y: 479, endPoint x: 711, endPoint y: 556, distance: 77.0
click at [711, 556] on nav "Crepe Waffle Pancakes In Pan Frappe Fresh Juice Hot Drinks Desserts Iced Coffee…" at bounding box center [785, 381] width 256 height 588
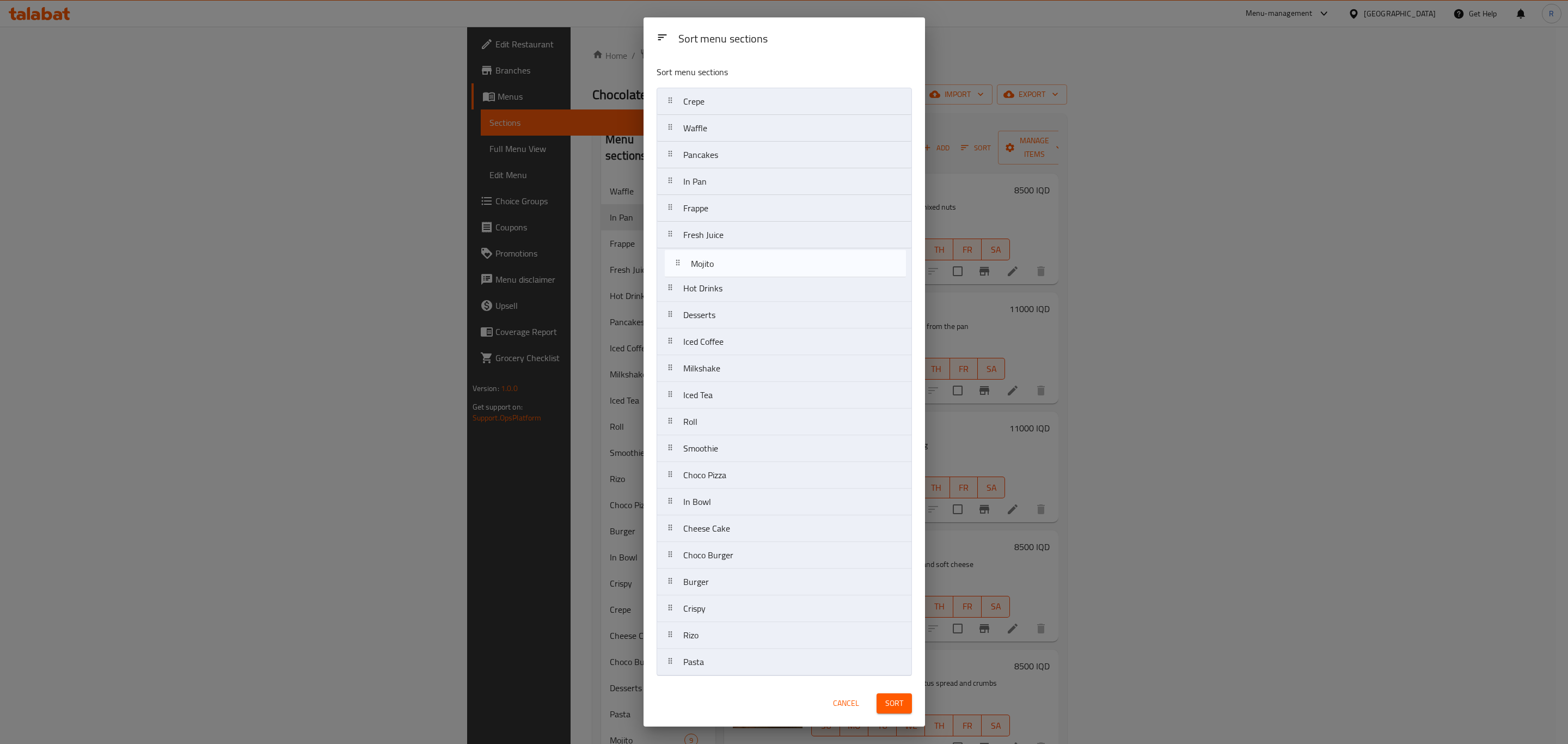
drag, startPoint x: 697, startPoint y: 662, endPoint x: 702, endPoint y: 264, distance: 398.0
click at [702, 264] on nav "Crepe Waffle Pancakes In Pan Frappe Fresh Juice Hot Drinks Desserts Iced Coffee…" at bounding box center [785, 381] width 256 height 588
drag, startPoint x: 702, startPoint y: 288, endPoint x: 702, endPoint y: 558, distance: 270.0
click at [704, 561] on nav "Crepe Waffle Pancakes In Pan Frappe Fresh Juice Mojito Hot Drinks Desserts Iced…" at bounding box center [785, 381] width 256 height 588
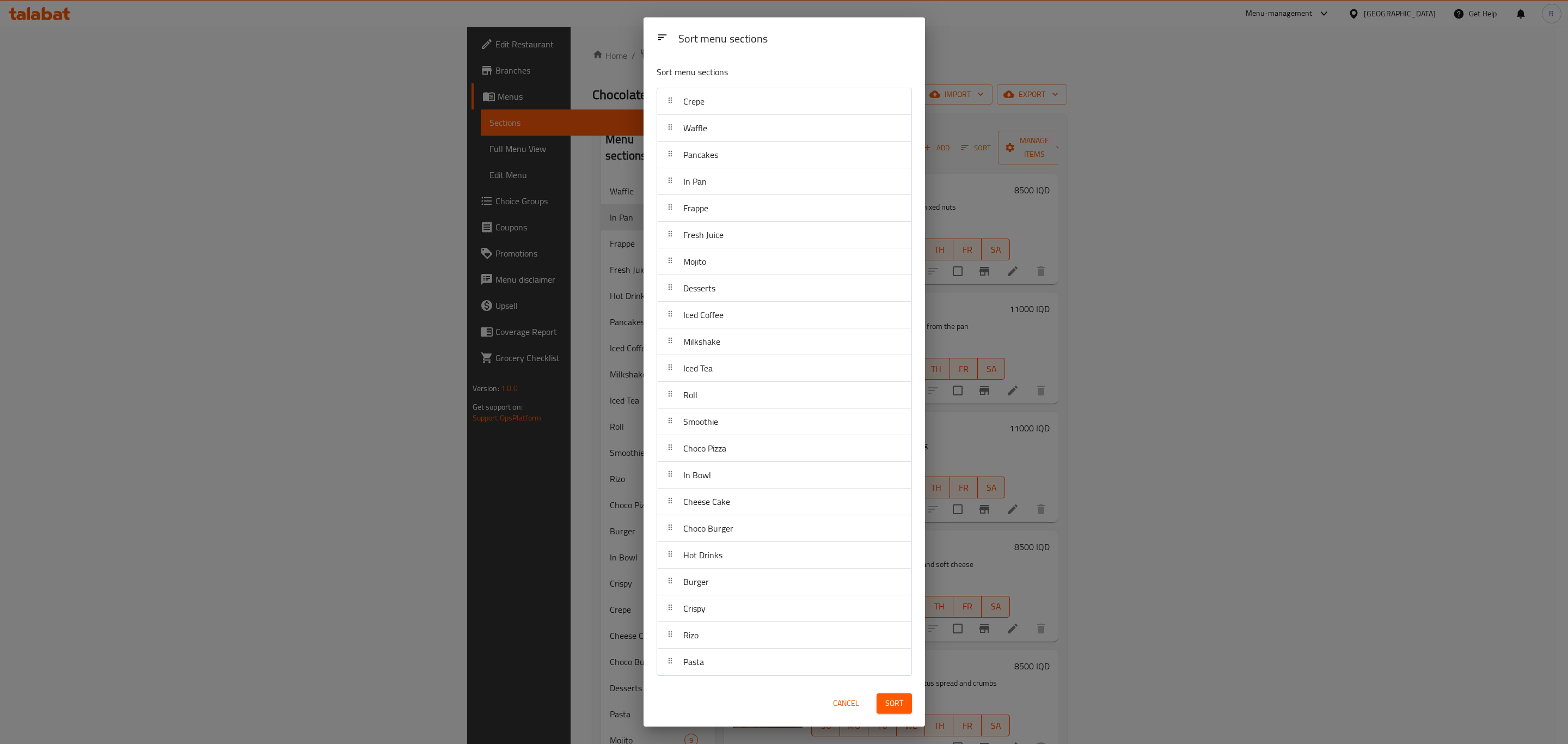
drag, startPoint x: 896, startPoint y: 700, endPoint x: 881, endPoint y: 695, distance: 15.8
click at [895, 700] on span "Sort" at bounding box center [894, 704] width 18 height 14
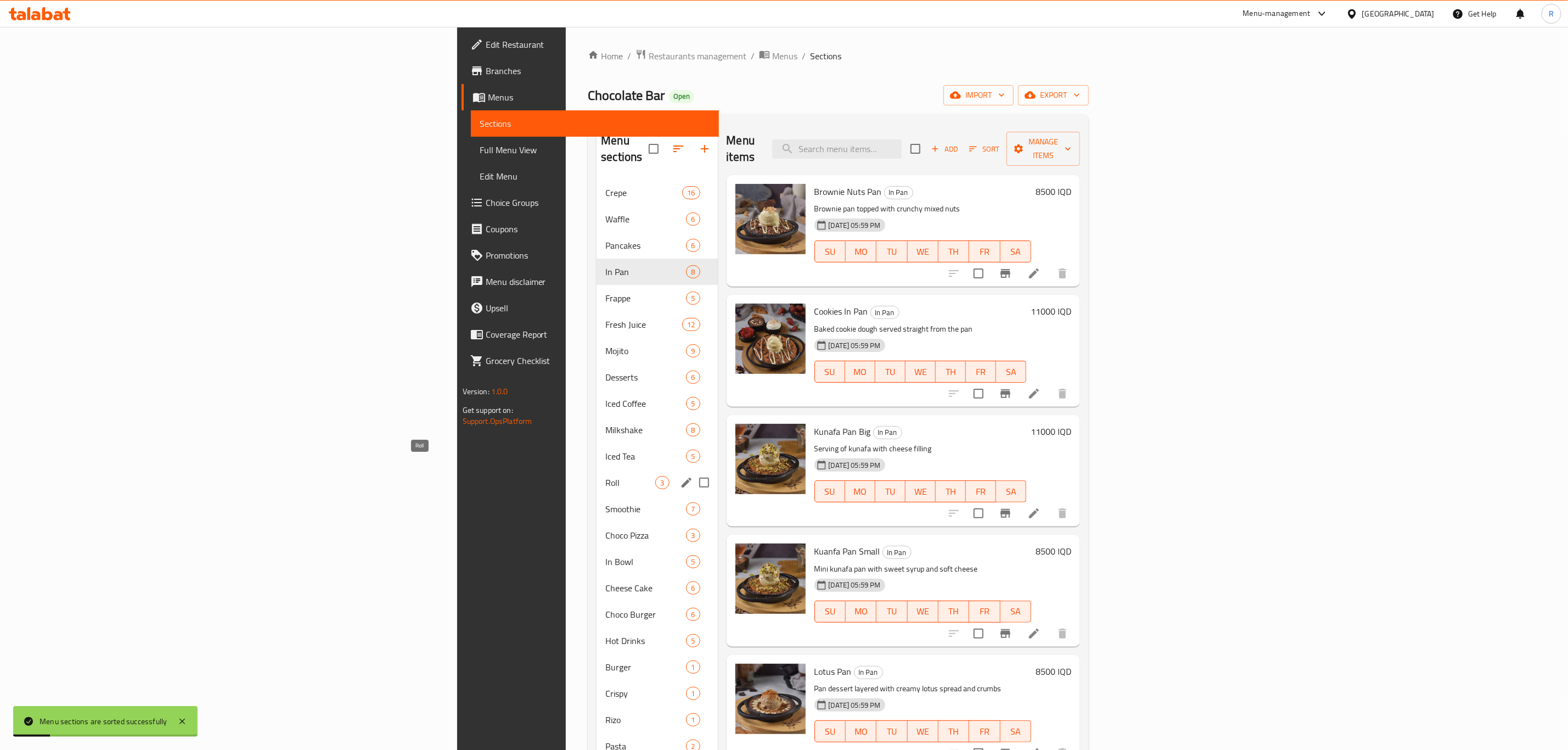
click at [606, 476] on span "Roll" at bounding box center [631, 483] width 50 height 13
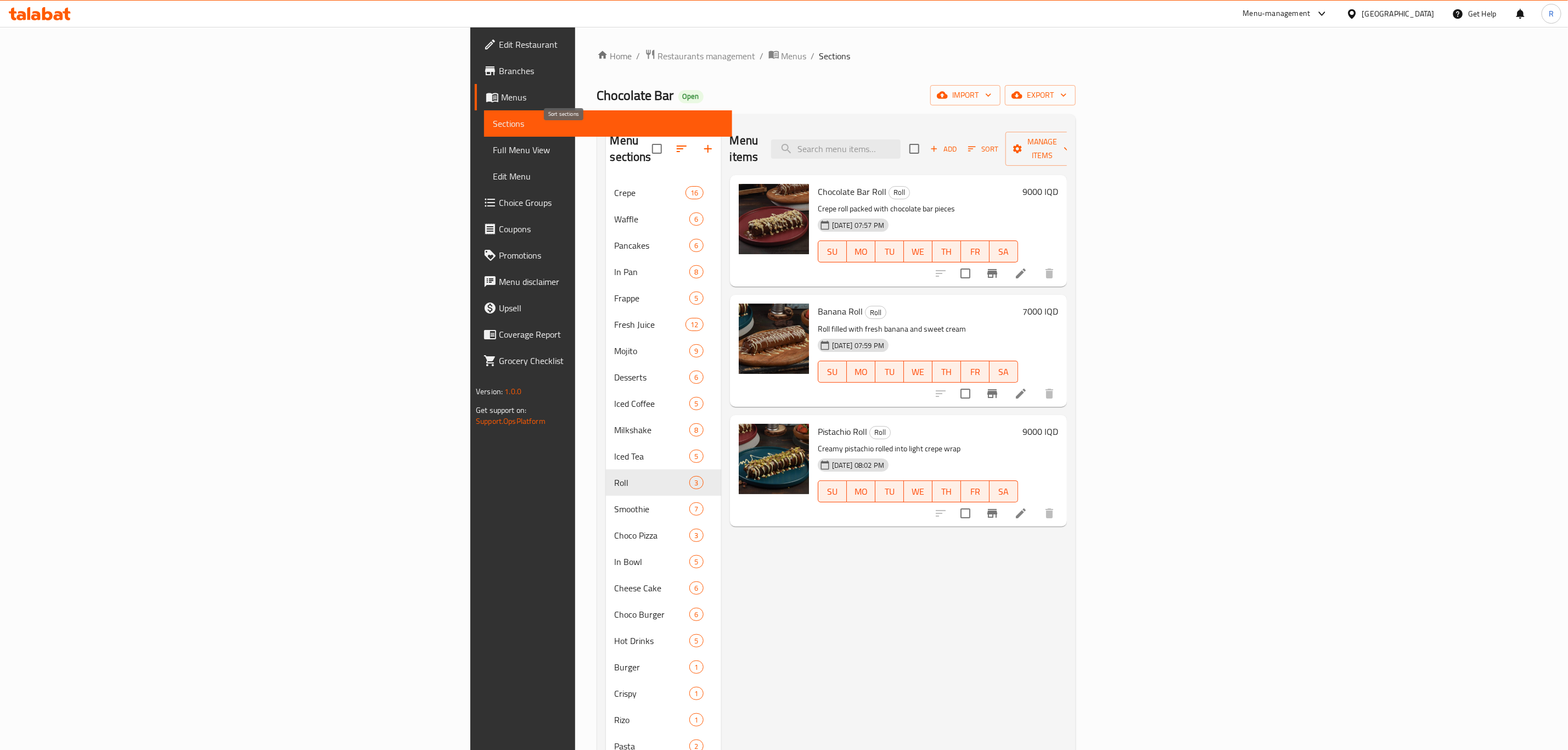
click at [675, 142] on icon "button" at bounding box center [681, 149] width 13 height 13
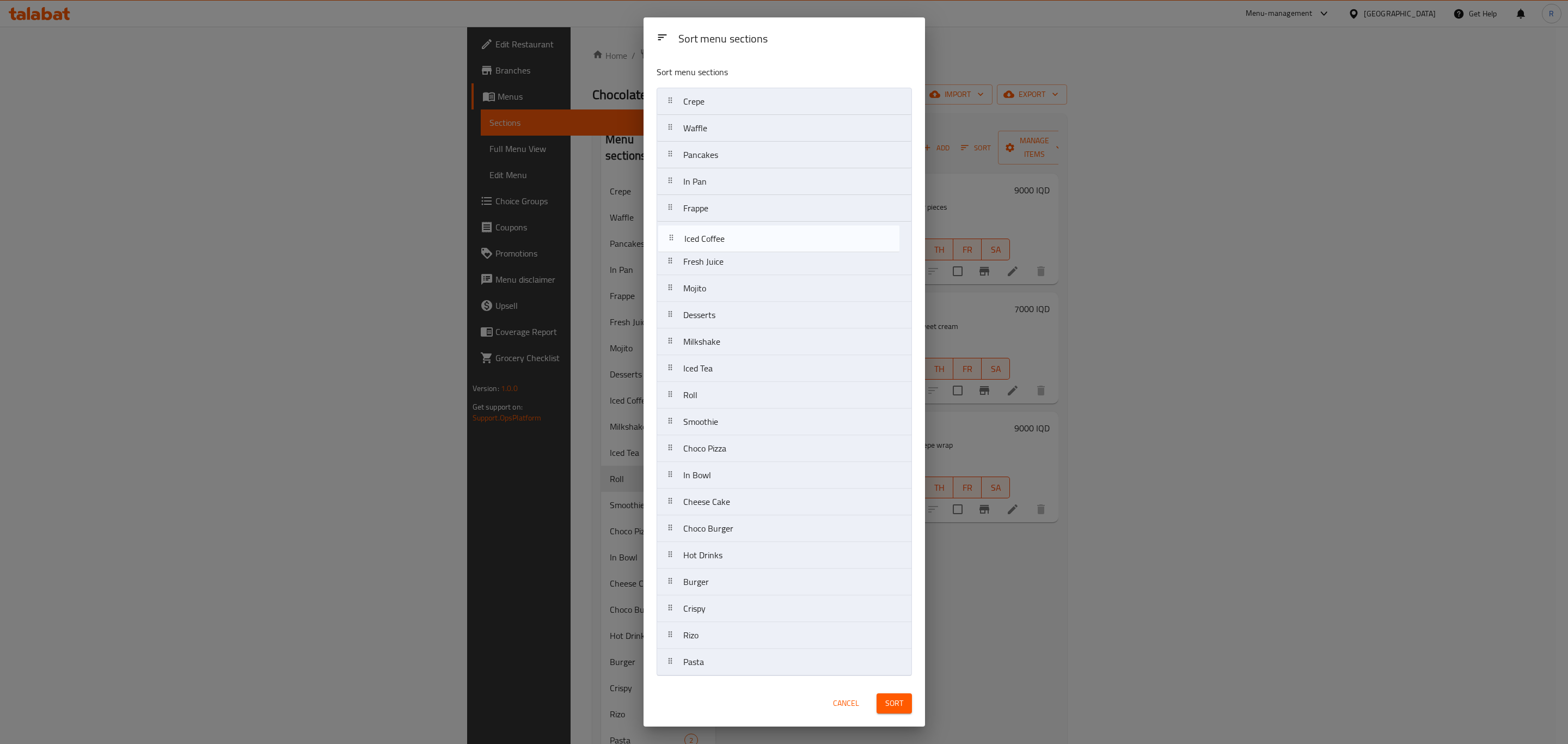
drag, startPoint x: 724, startPoint y: 320, endPoint x: 725, endPoint y: 239, distance: 81.0
click at [725, 239] on nav "Crepe Waffle Pancakes In Pan Frappe Fresh Juice Mojito Desserts Iced Coffee Mil…" at bounding box center [785, 381] width 256 height 588
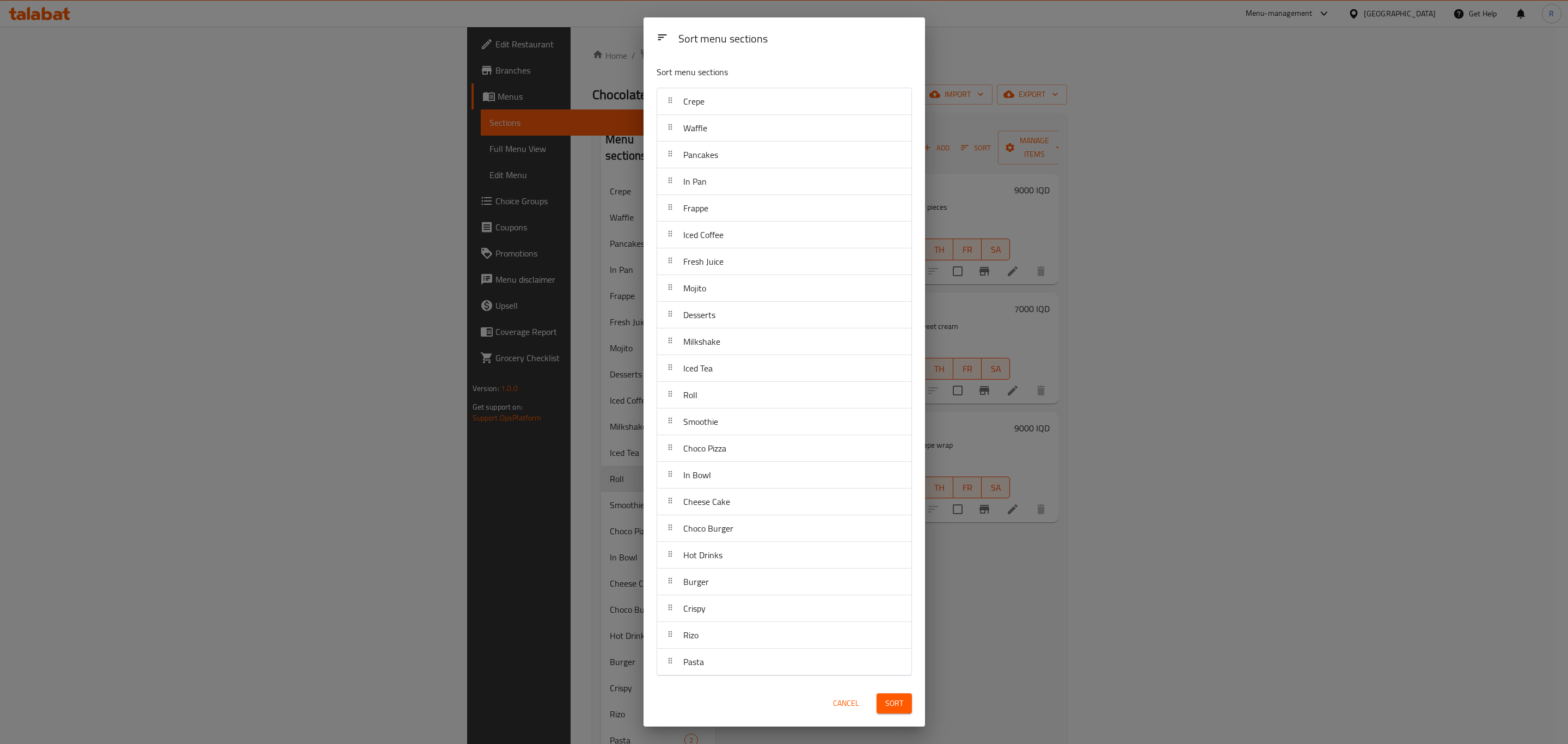
click at [889, 711] on button "Sort" at bounding box center [894, 704] width 35 height 20
